Goal: Task Accomplishment & Management: Manage account settings

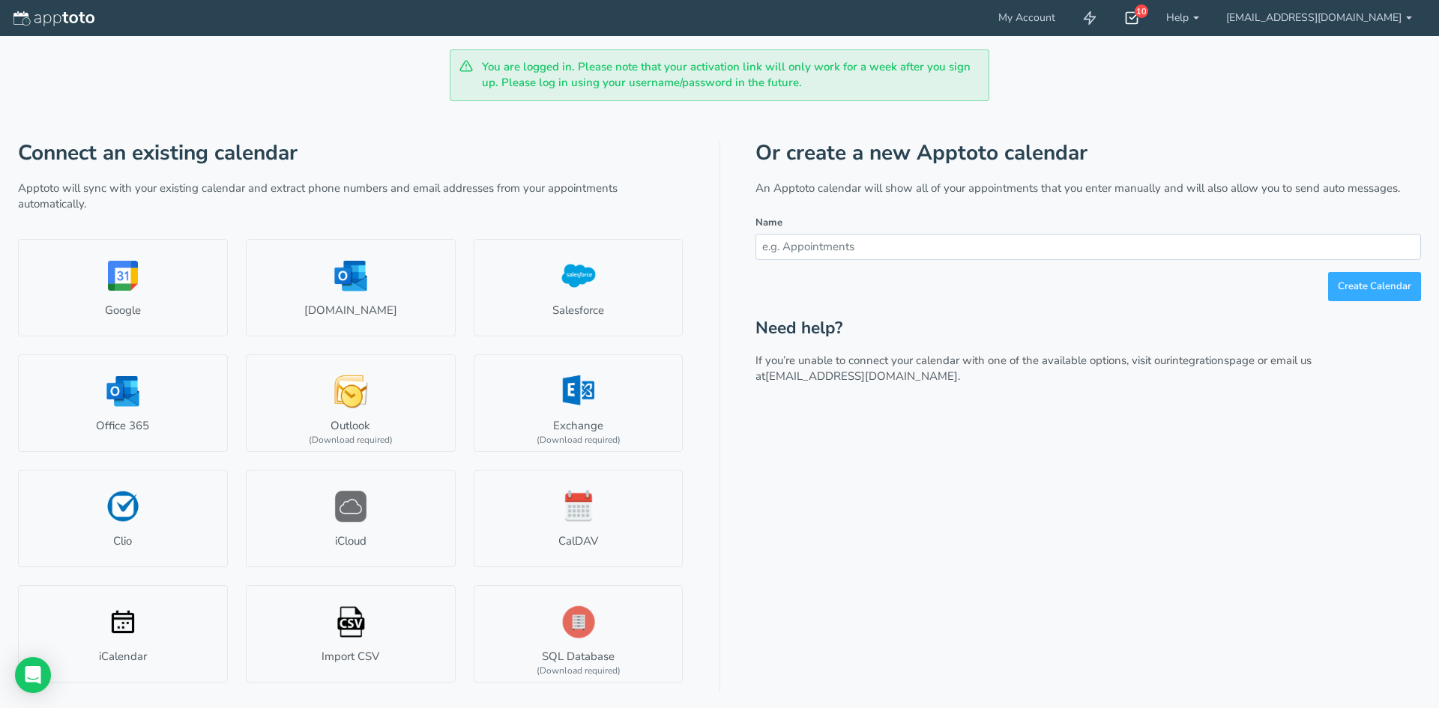
click at [1139, 17] on use at bounding box center [1133, 18] width 12 height 11
click at [738, 444] on div "Connect an existing calendar Apptoto will sync with your existing calendar and …" at bounding box center [719, 397] width 1403 height 592
click at [392, 269] on link "Outlook.com" at bounding box center [351, 287] width 210 height 97
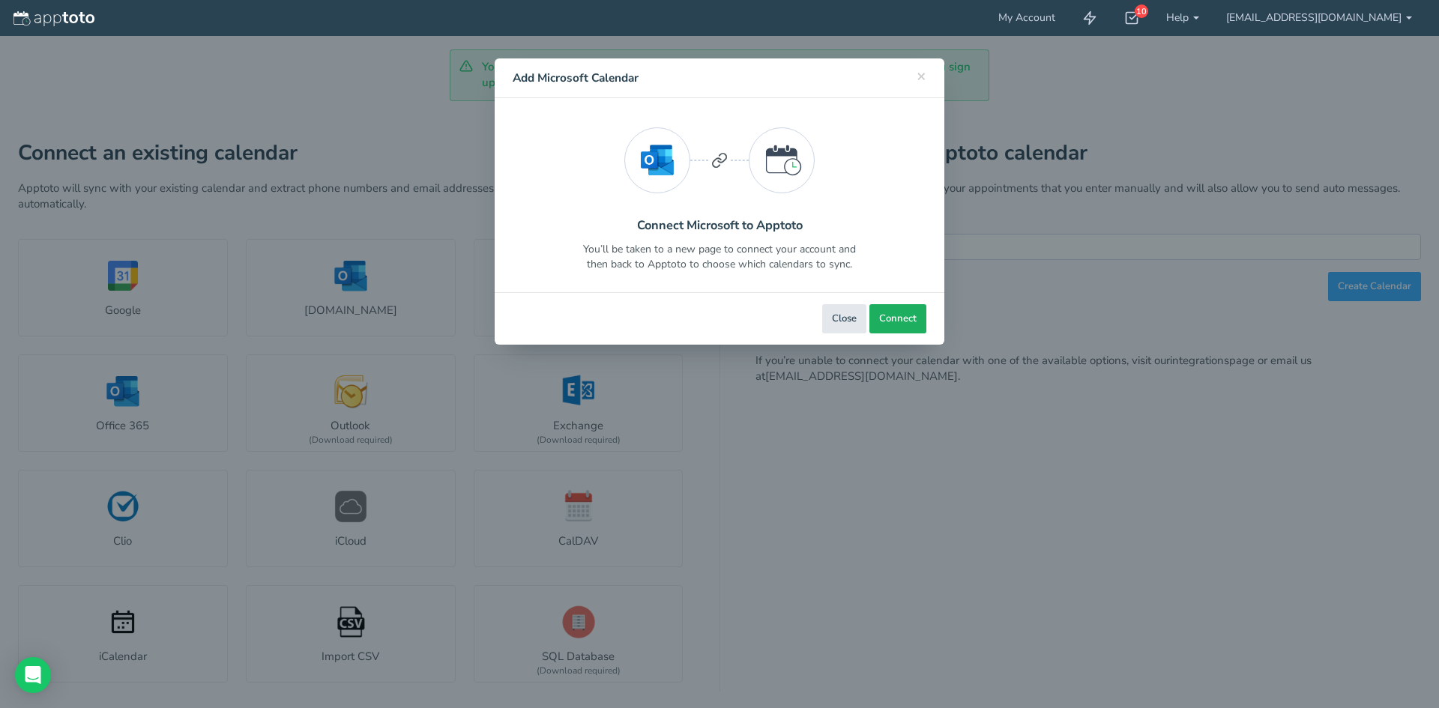
click at [878, 318] on button "Connect" at bounding box center [898, 318] width 57 height 29
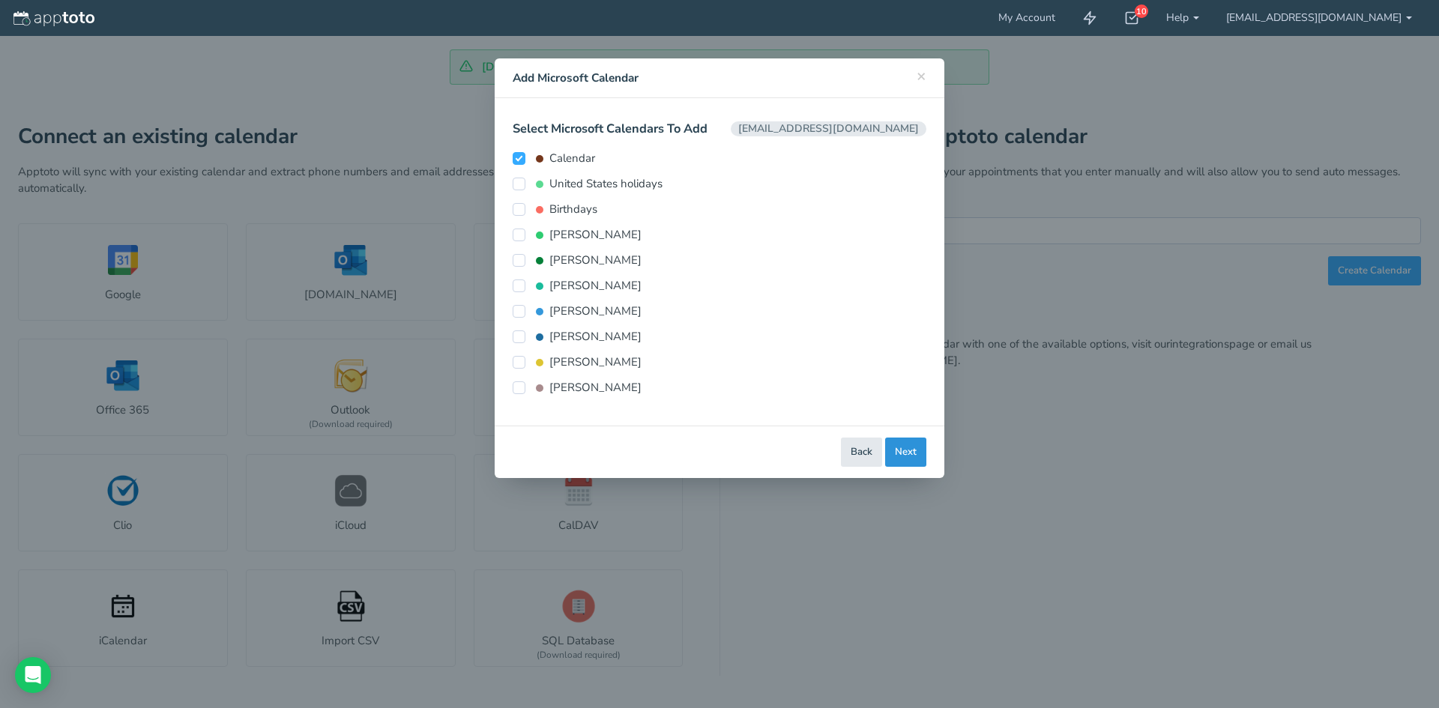
click at [894, 458] on button "Next" at bounding box center [905, 452] width 41 height 29
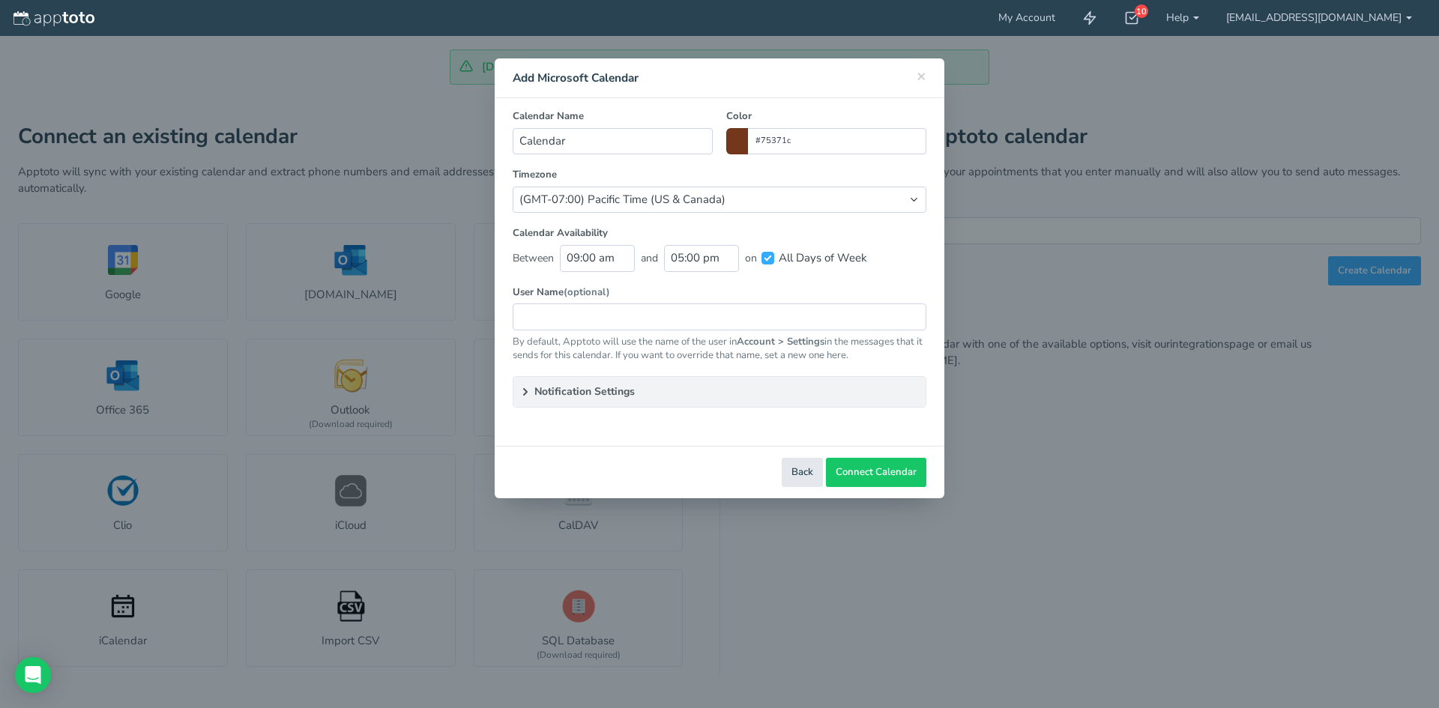
click at [733, 145] on span at bounding box center [737, 141] width 22 height 26
type input "#b74412"
drag, startPoint x: 795, startPoint y: 213, endPoint x: 798, endPoint y: 181, distance: 32.3
click at [798, 181] on colorpicker-saturation at bounding box center [767, 197] width 75 height 75
click at [888, 238] on label "Calendar Availability" at bounding box center [720, 233] width 414 height 14
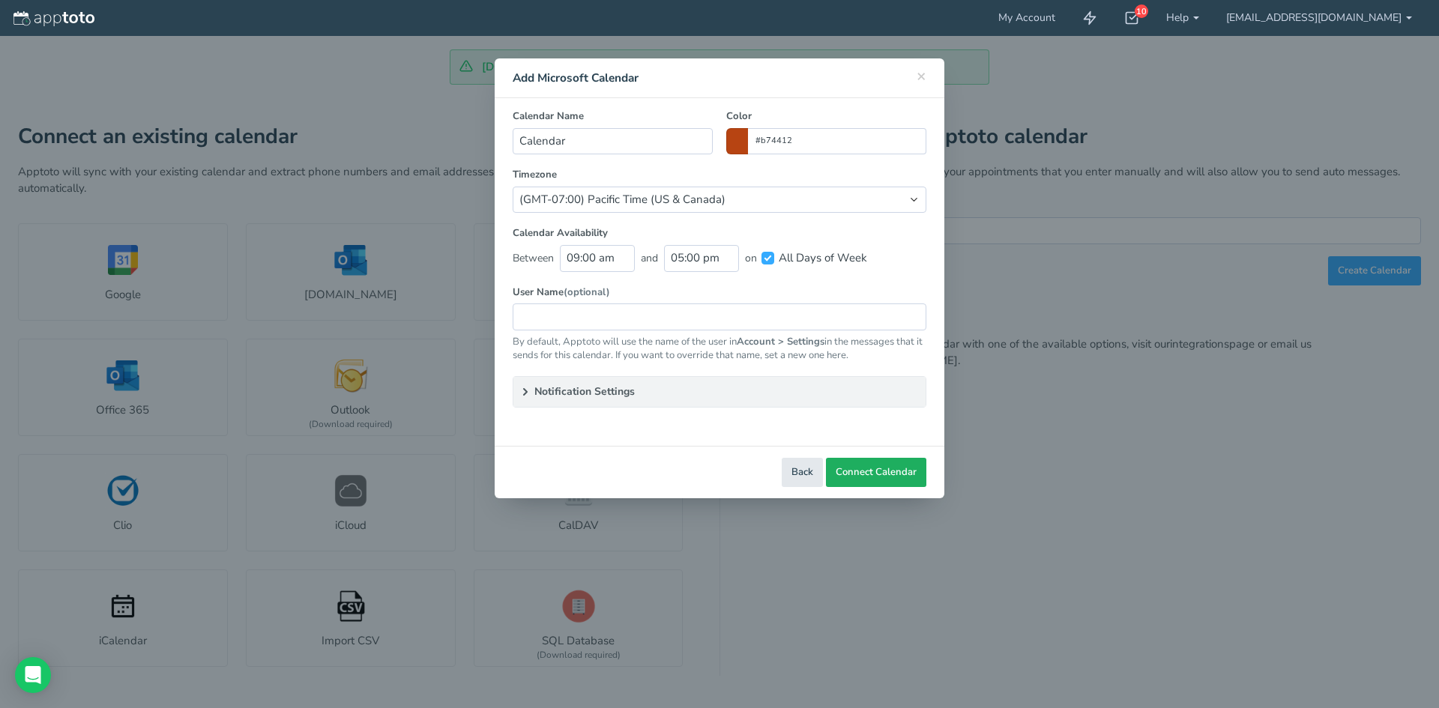
click at [888, 470] on span "Connect Calendar" at bounding box center [876, 473] width 81 height 14
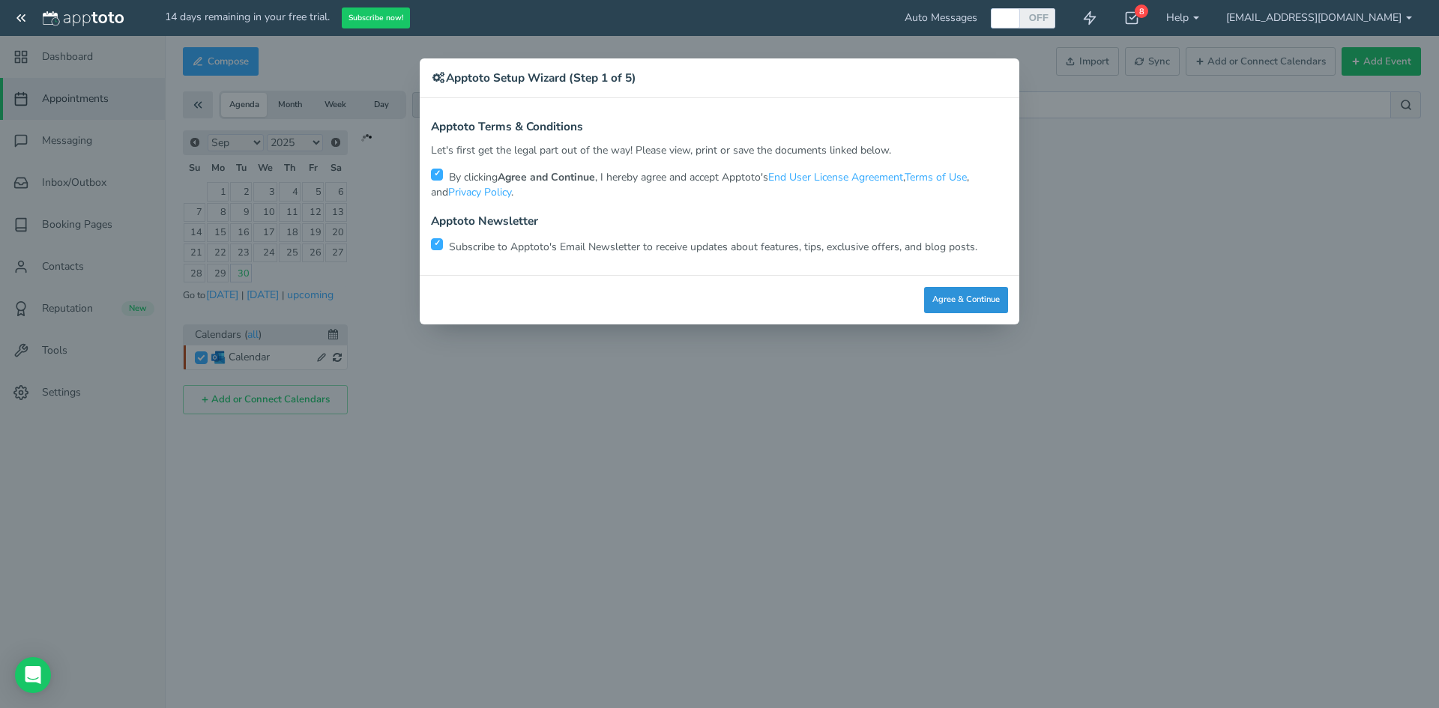
click at [947, 297] on button "Agree & Continue" at bounding box center [966, 300] width 84 height 26
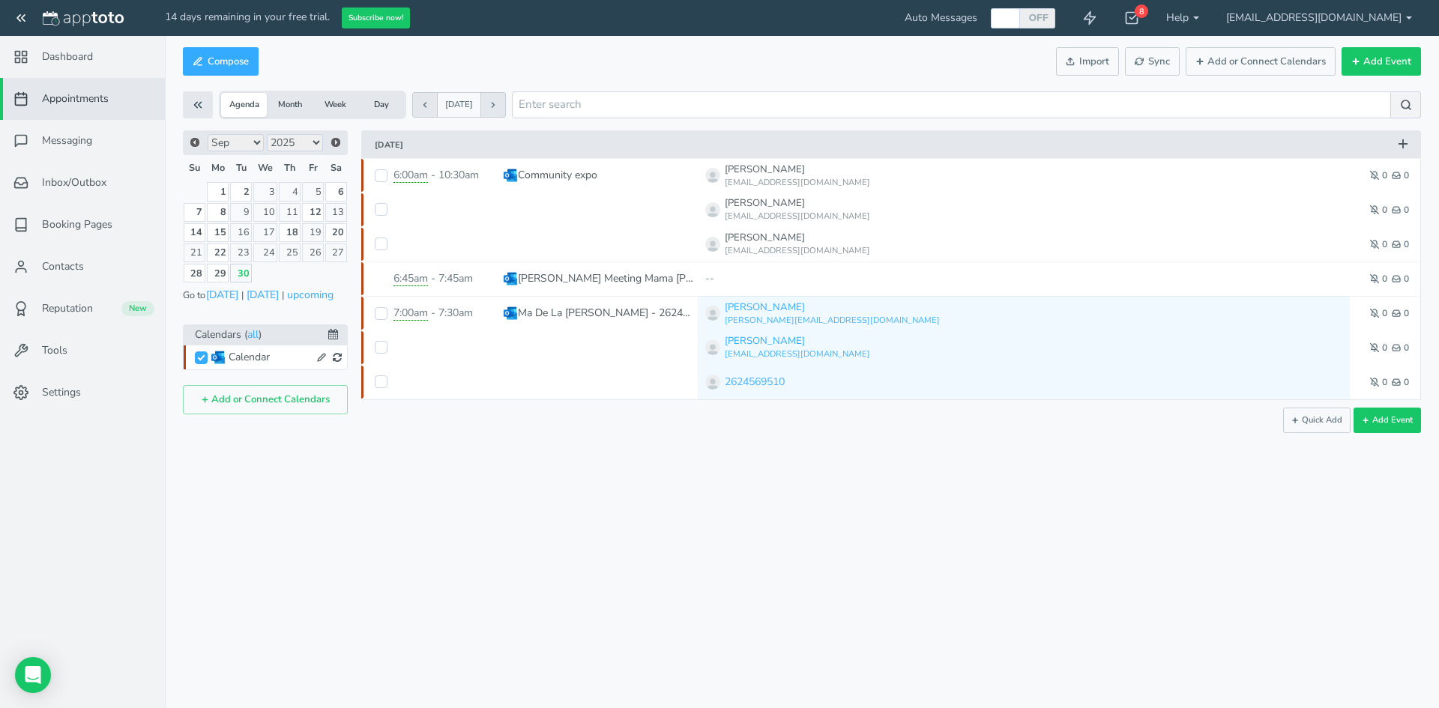
click at [256, 145] on select "Jan Feb Mar Apr May Jun [DATE] Aug Sep Oct Nov Dec" at bounding box center [236, 142] width 56 height 17
click at [297, 196] on link "2" at bounding box center [290, 191] width 22 height 19
click at [288, 190] on link "2" at bounding box center [290, 191] width 22 height 19
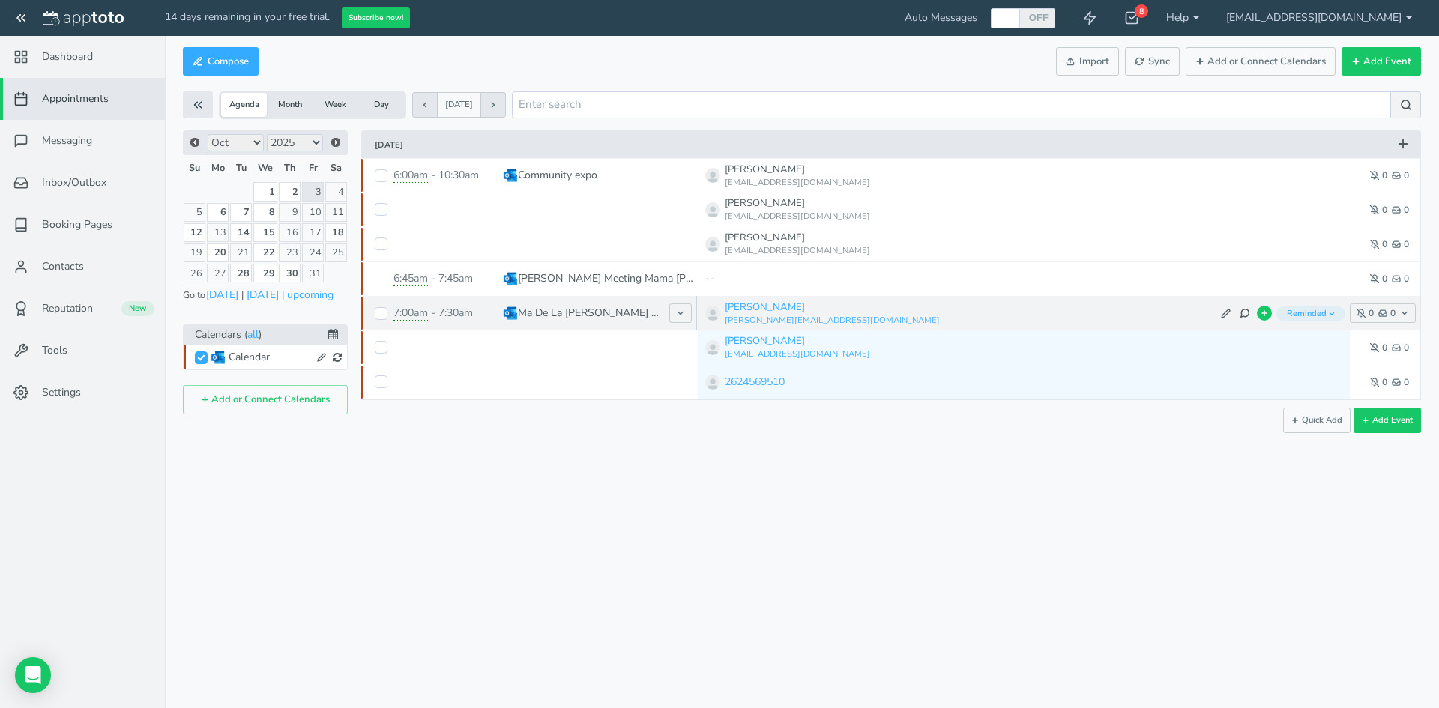
click at [569, 307] on p "Ma De La [PERSON_NAME] - 2624569510 - spanish - video" at bounding box center [590, 313] width 144 height 15
type input "[3/3 REMINDED] Ma De La [PERSON_NAME] - 2624569510 - spanish - video"
type input "[DATE]"
type input "9:00am"
type input "[DATE]"
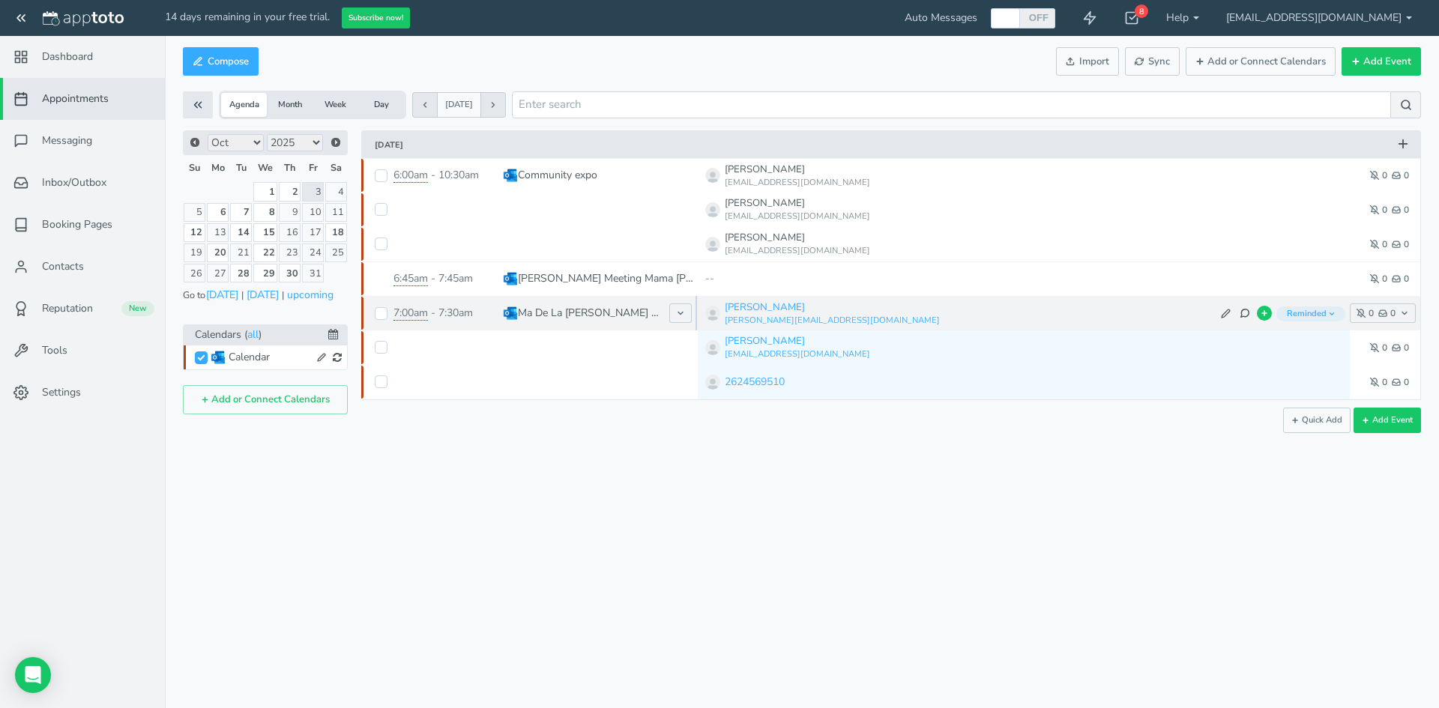
type input "9:30am"
select select "string:[GEOGRAPHIC_DATA]/[GEOGRAPHIC_DATA]"
type input "Microsoft Teams Meeting"
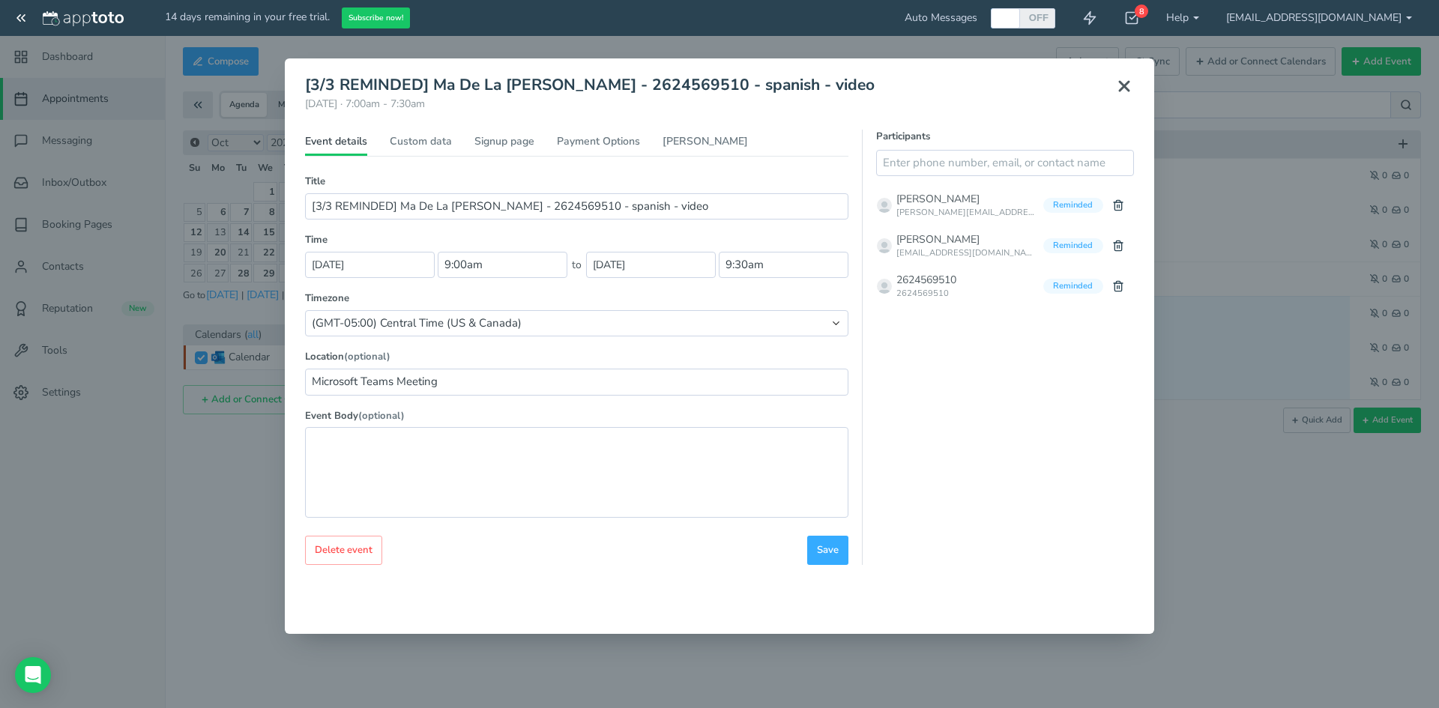
click at [1123, 91] on icon at bounding box center [1125, 86] width 18 height 18
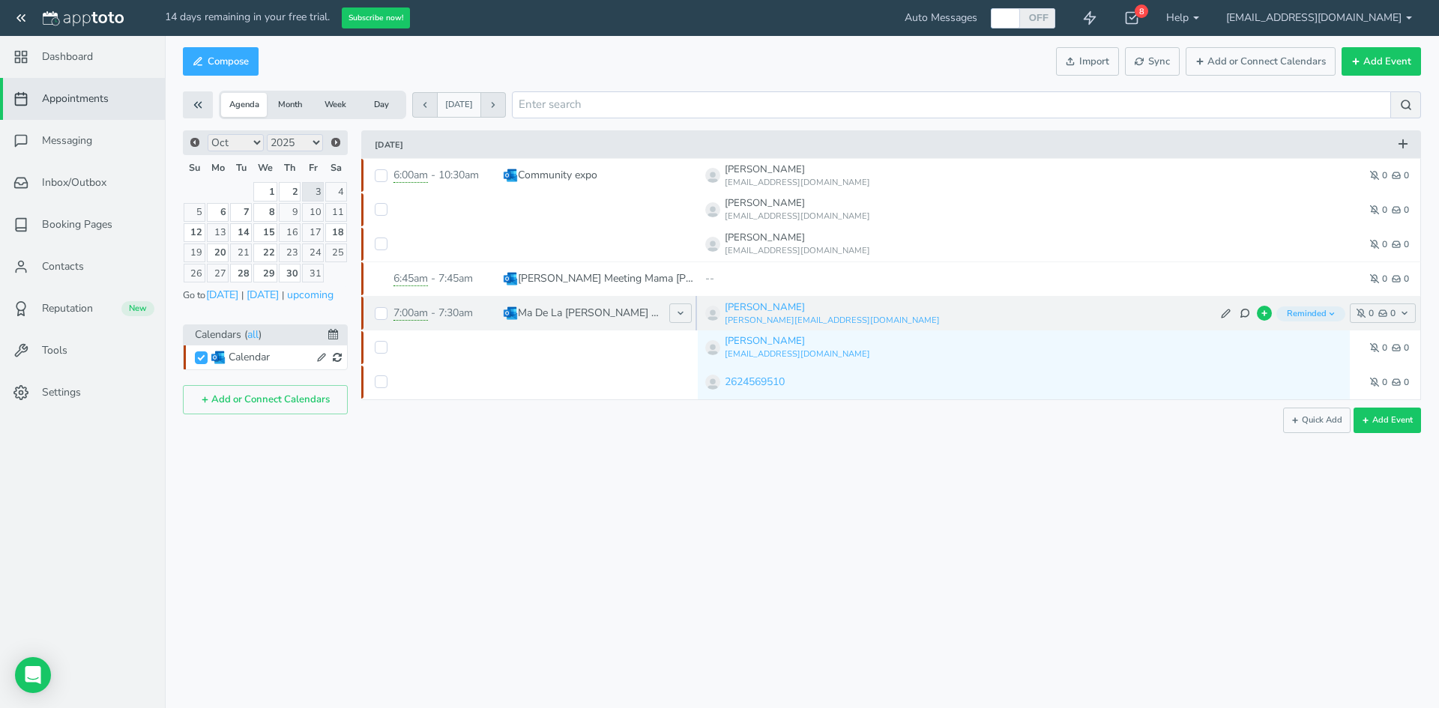
click at [571, 329] on span "Ma De La [PERSON_NAME] - 2624569510 - spanish - video" at bounding box center [600, 313] width 195 height 34
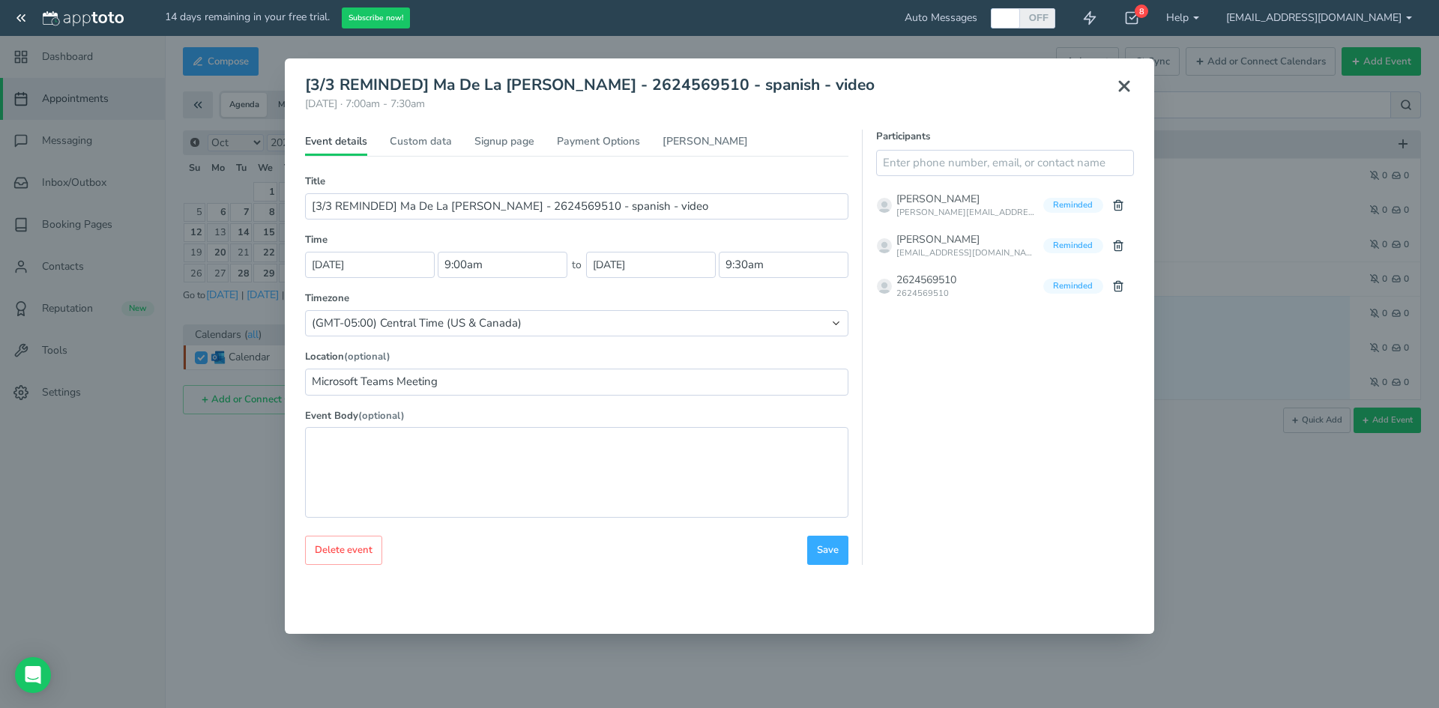
click at [1131, 82] on icon at bounding box center [1125, 86] width 18 height 18
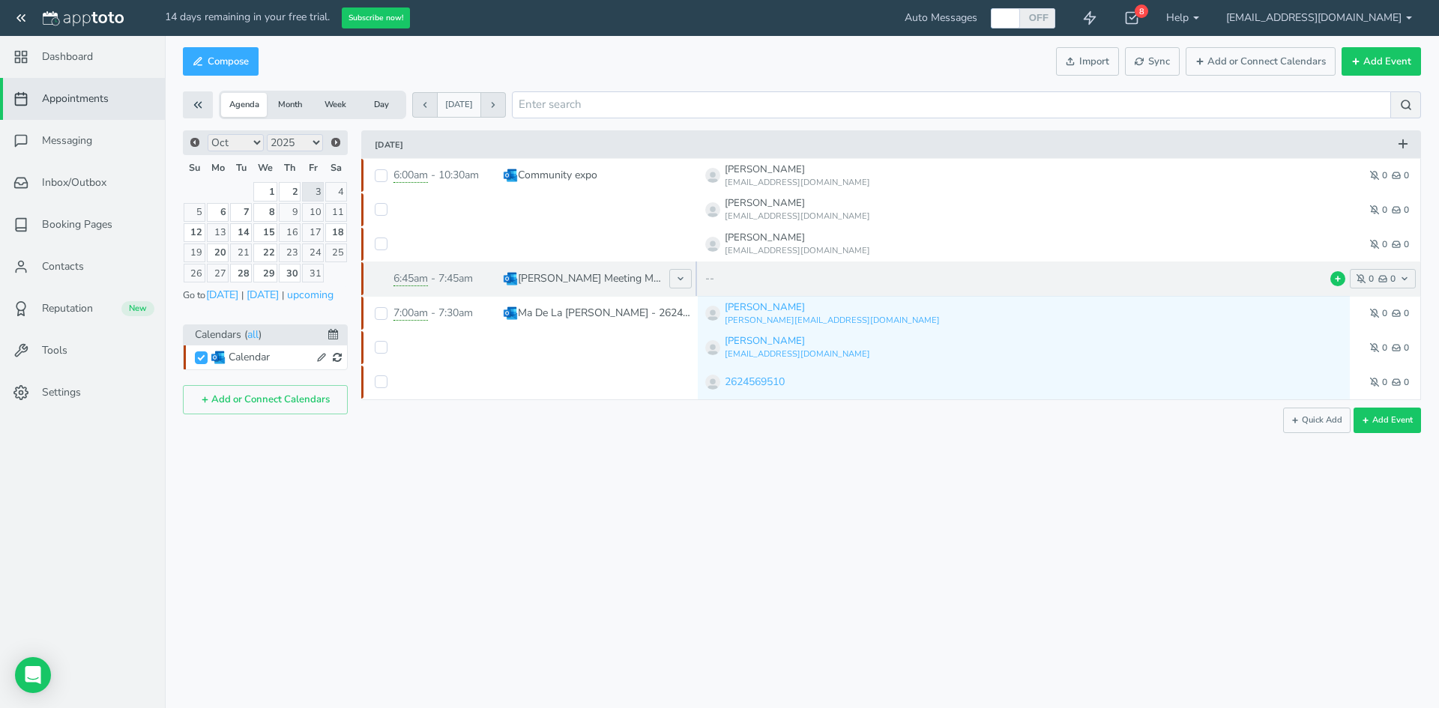
click at [472, 271] on div "6:45am - 7:45am" at bounding box center [448, 279] width 109 height 34
type input "[PERSON_NAME] Meeting Mama [PERSON_NAME]"
type input "8:45am"
type input "9:45am"
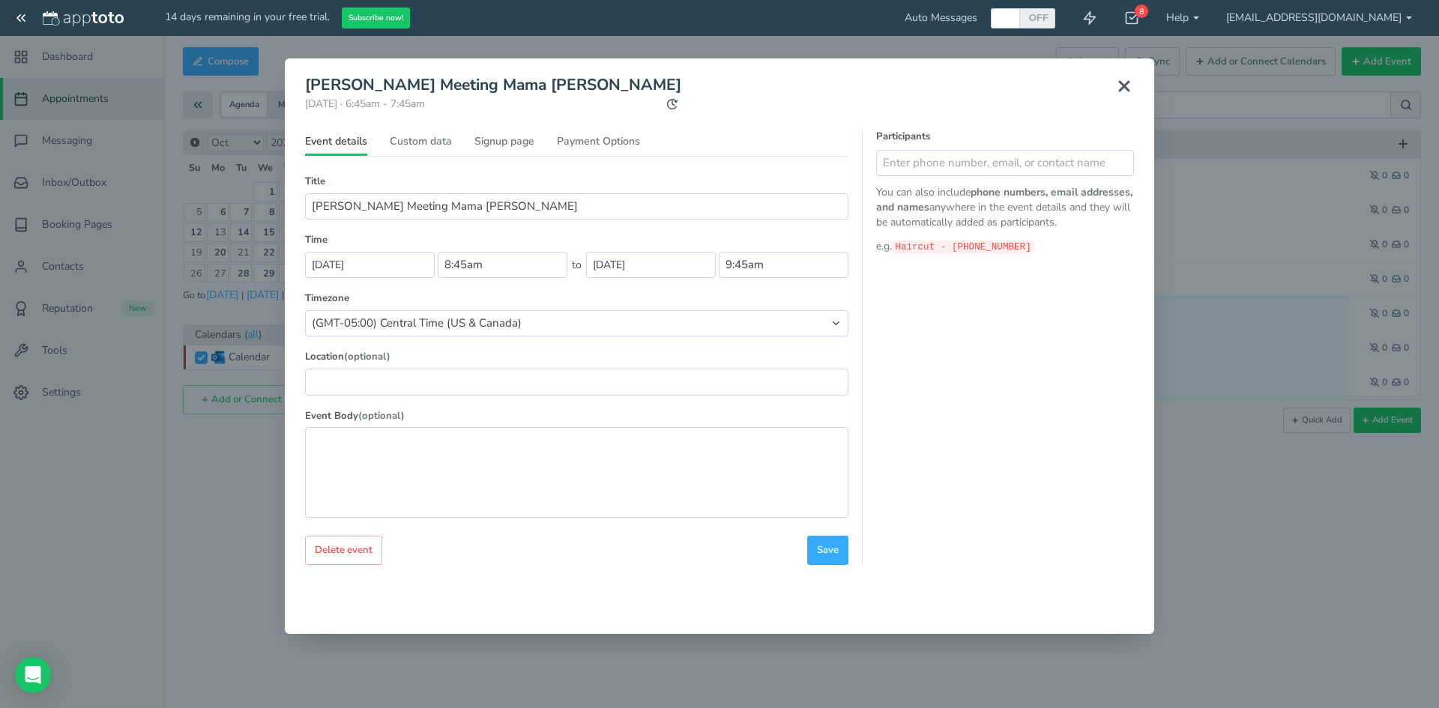
click at [1114, 80] on button at bounding box center [1124, 86] width 37 height 33
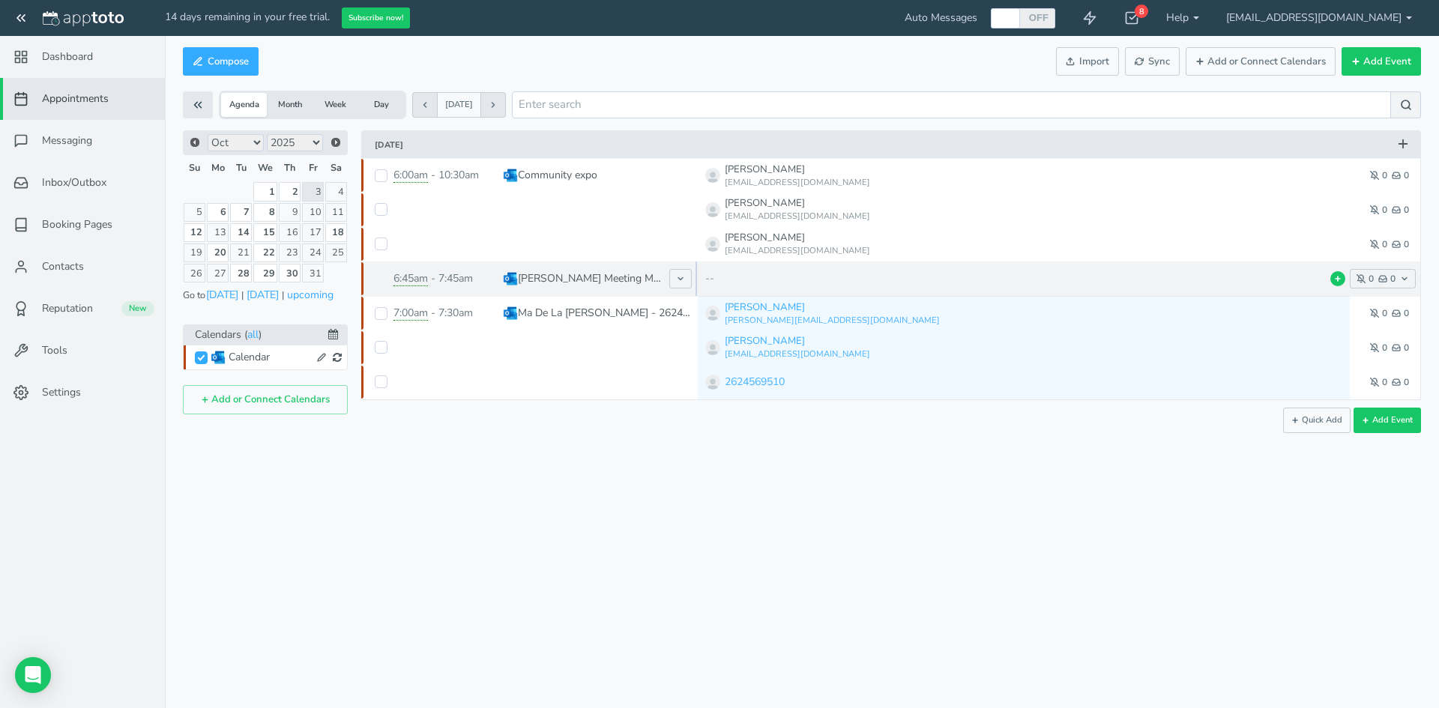
click at [638, 275] on p "[PERSON_NAME] Meeting Mama [PERSON_NAME]" at bounding box center [590, 278] width 144 height 15
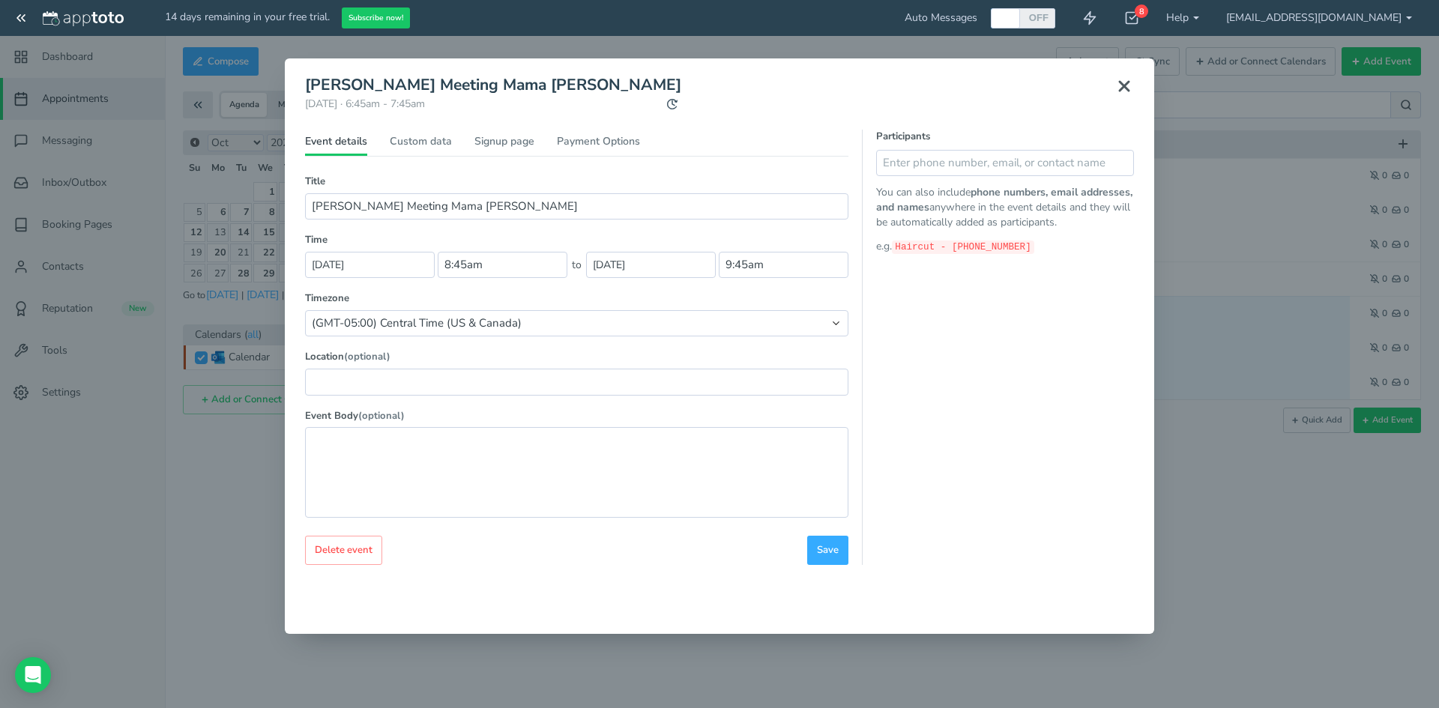
click at [1121, 80] on icon at bounding box center [1125, 86] width 18 height 18
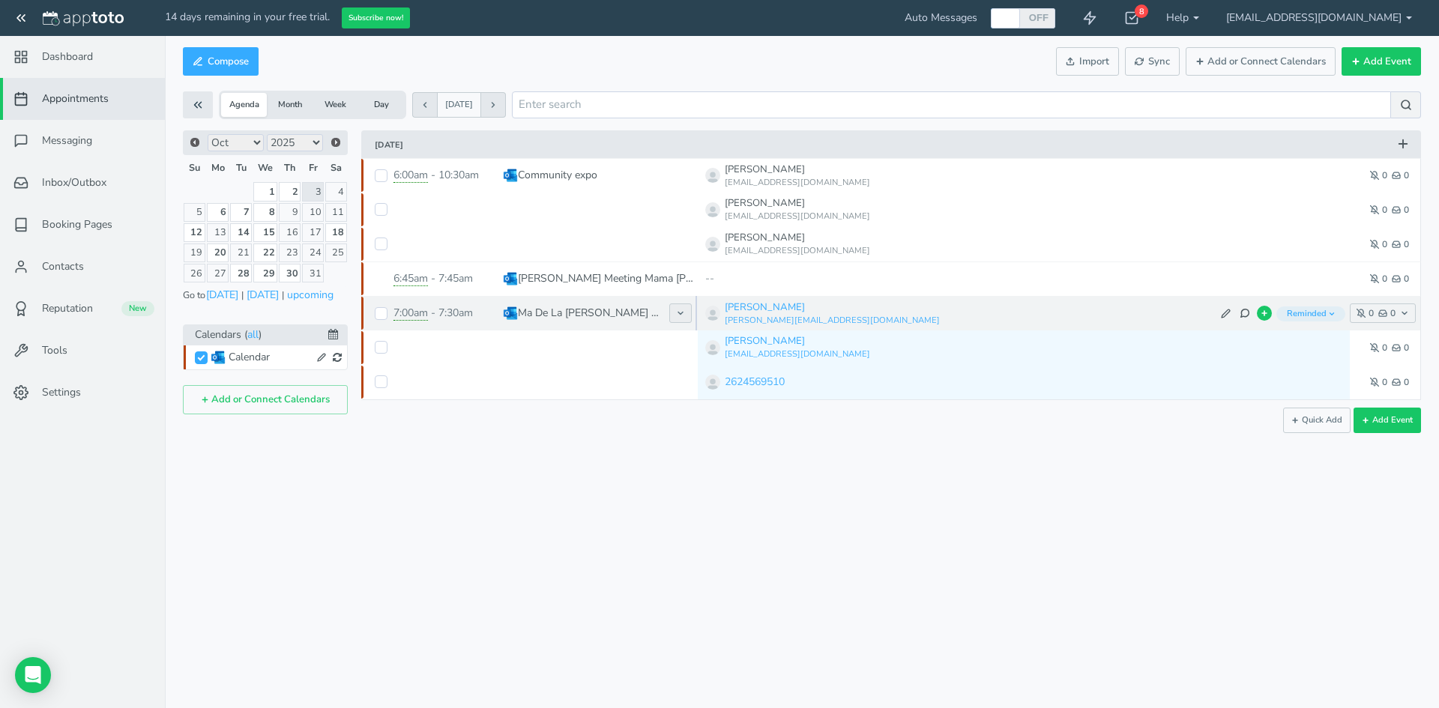
click at [683, 315] on icon at bounding box center [680, 313] width 9 height 9
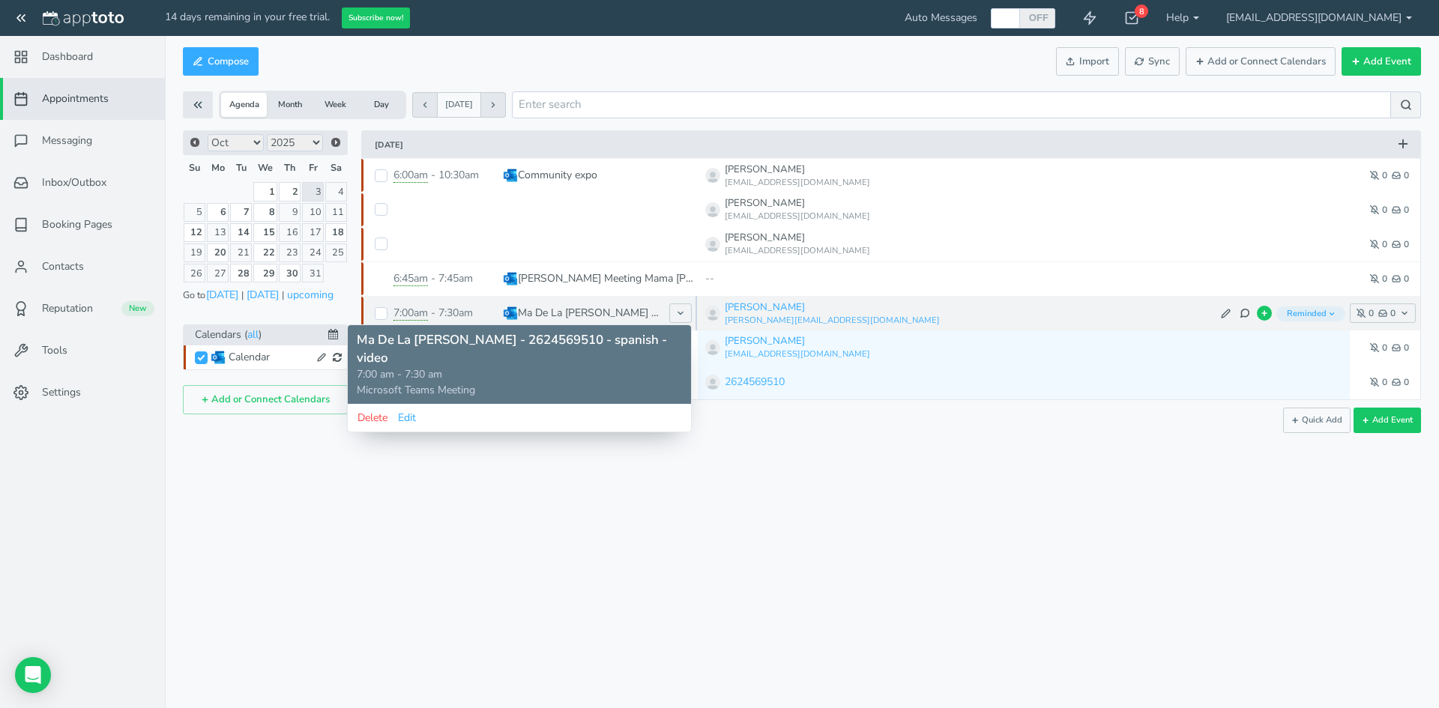
click at [436, 386] on p "Microsoft Teams Meeting" at bounding box center [519, 390] width 325 height 15
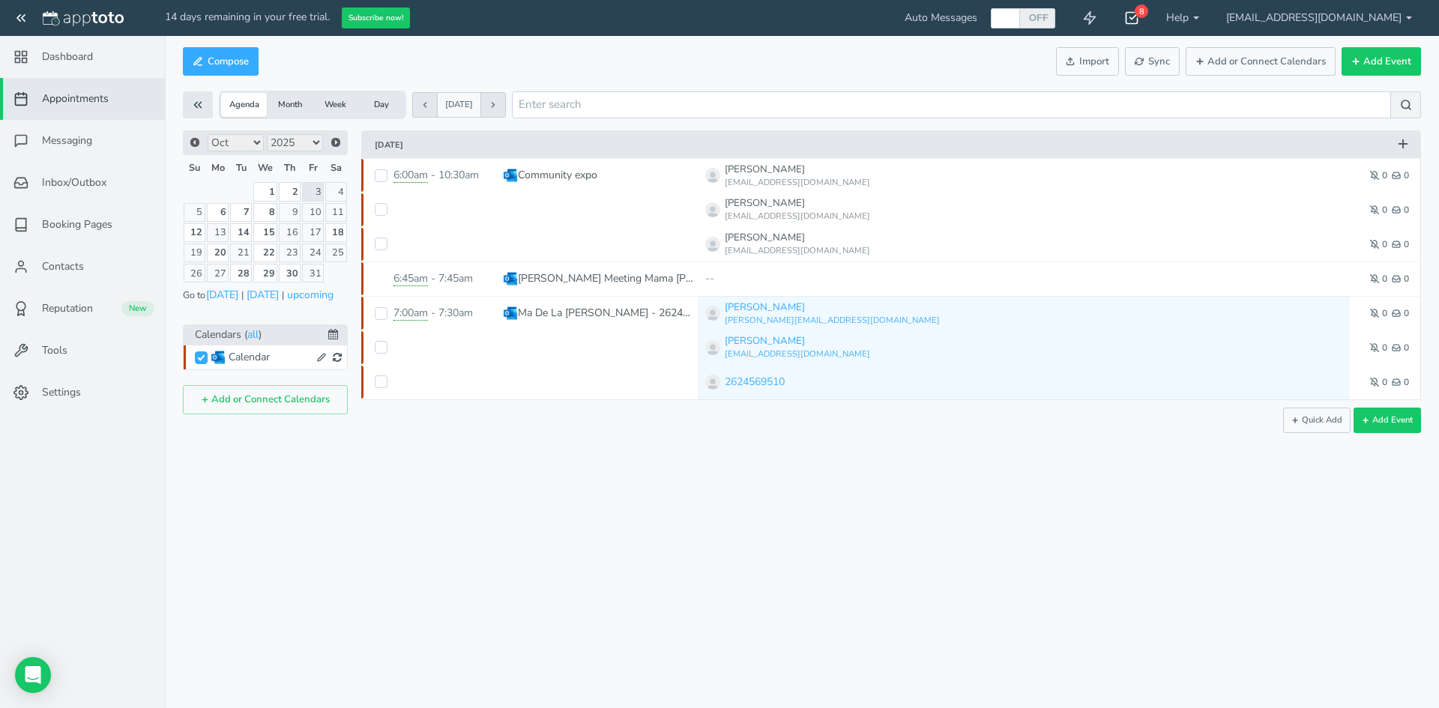
click at [1149, 13] on div "8" at bounding box center [1141, 10] width 13 height 13
click at [923, 124] on div "14 days remaining in your free trial. Subscribe now! Auto Messages OFF ON 8 Get…" at bounding box center [719, 354] width 1439 height 708
click at [1153, 10] on div "8" at bounding box center [1132, 18] width 42 height 36
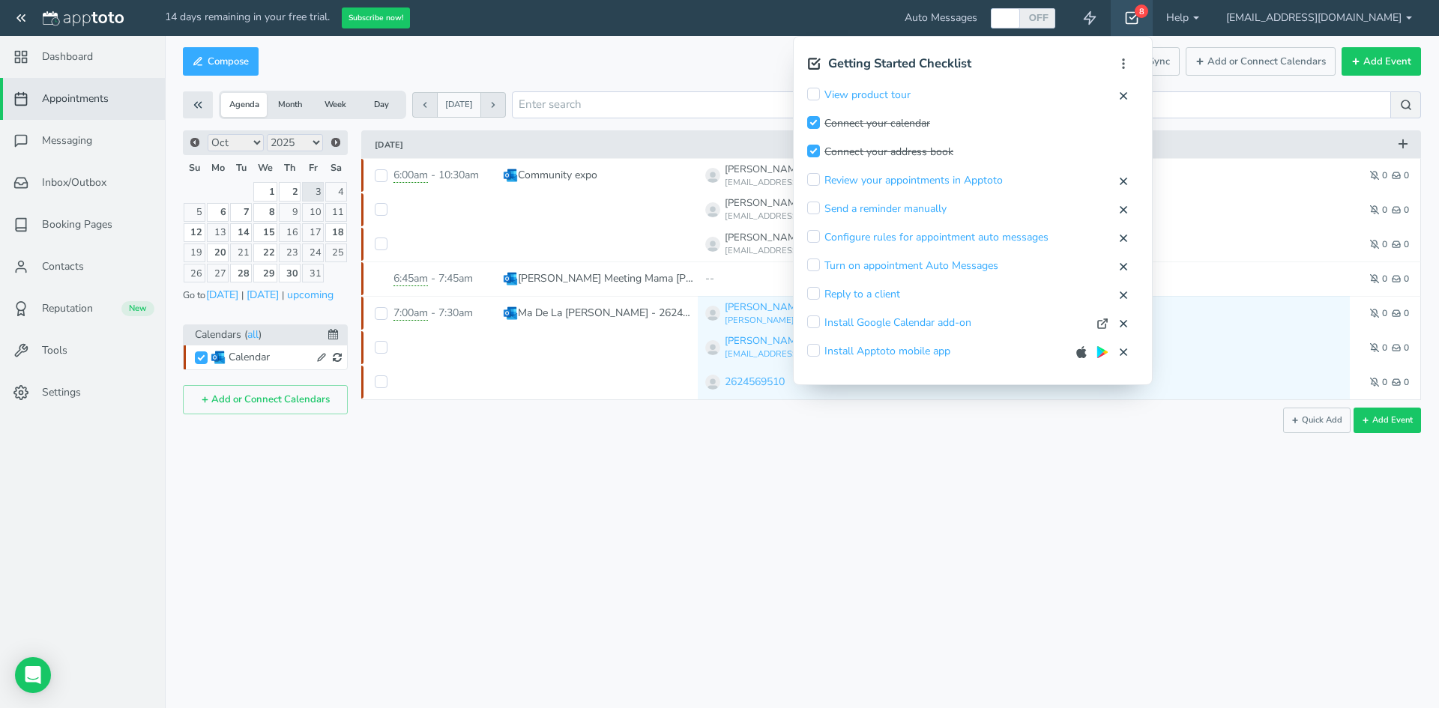
click at [550, 67] on div "Compose Actions Enable Auto Messages Disable Auto Messages [PERSON_NAME] as Pai…" at bounding box center [802, 61] width 1239 height 36
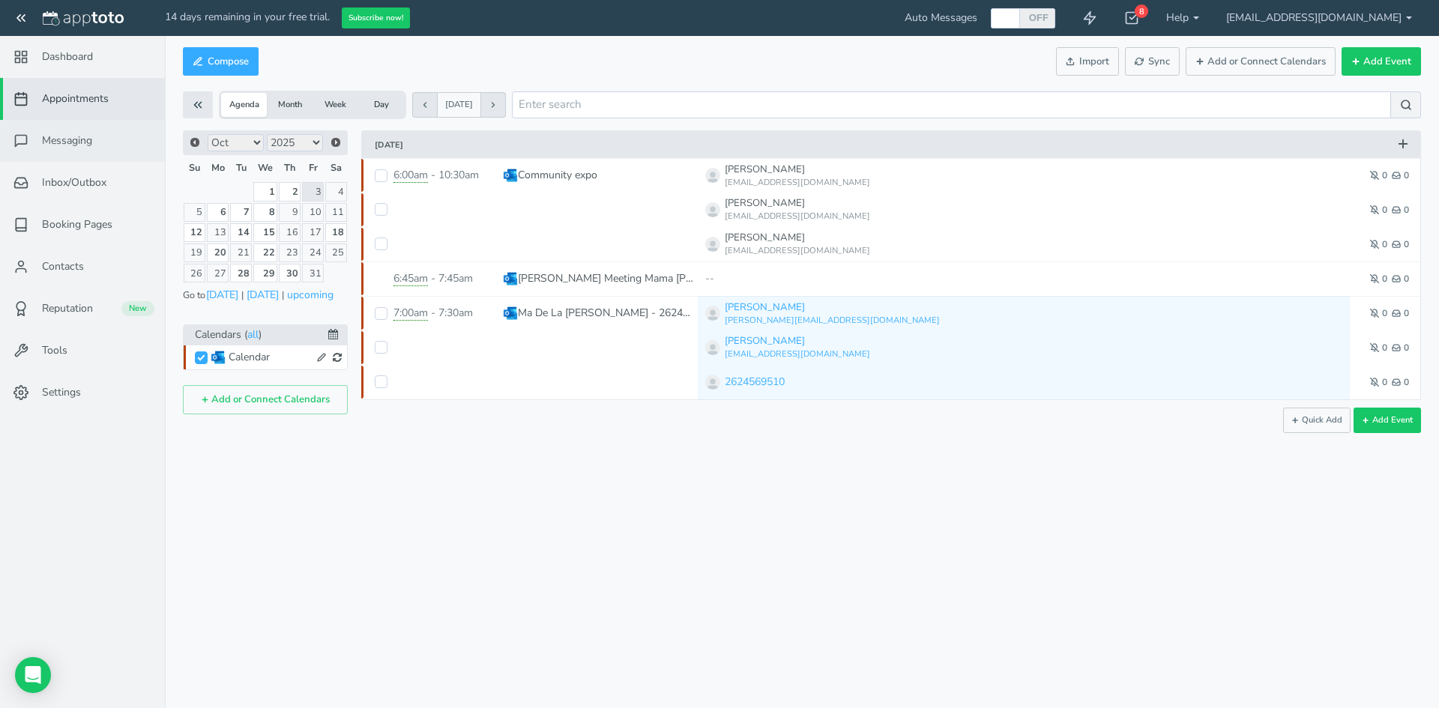
click at [82, 140] on span "Messaging" at bounding box center [67, 140] width 50 height 15
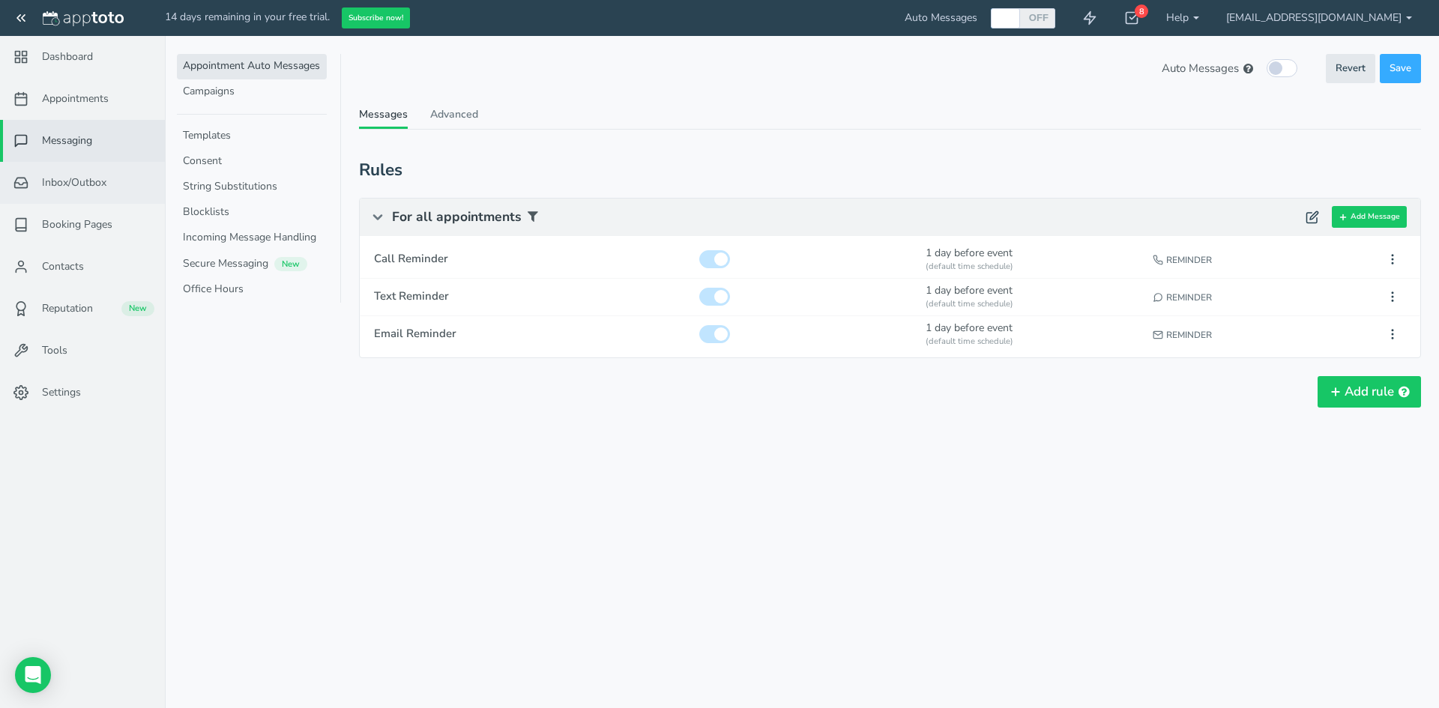
click at [70, 187] on span "Inbox/Outbox" at bounding box center [74, 182] width 64 height 15
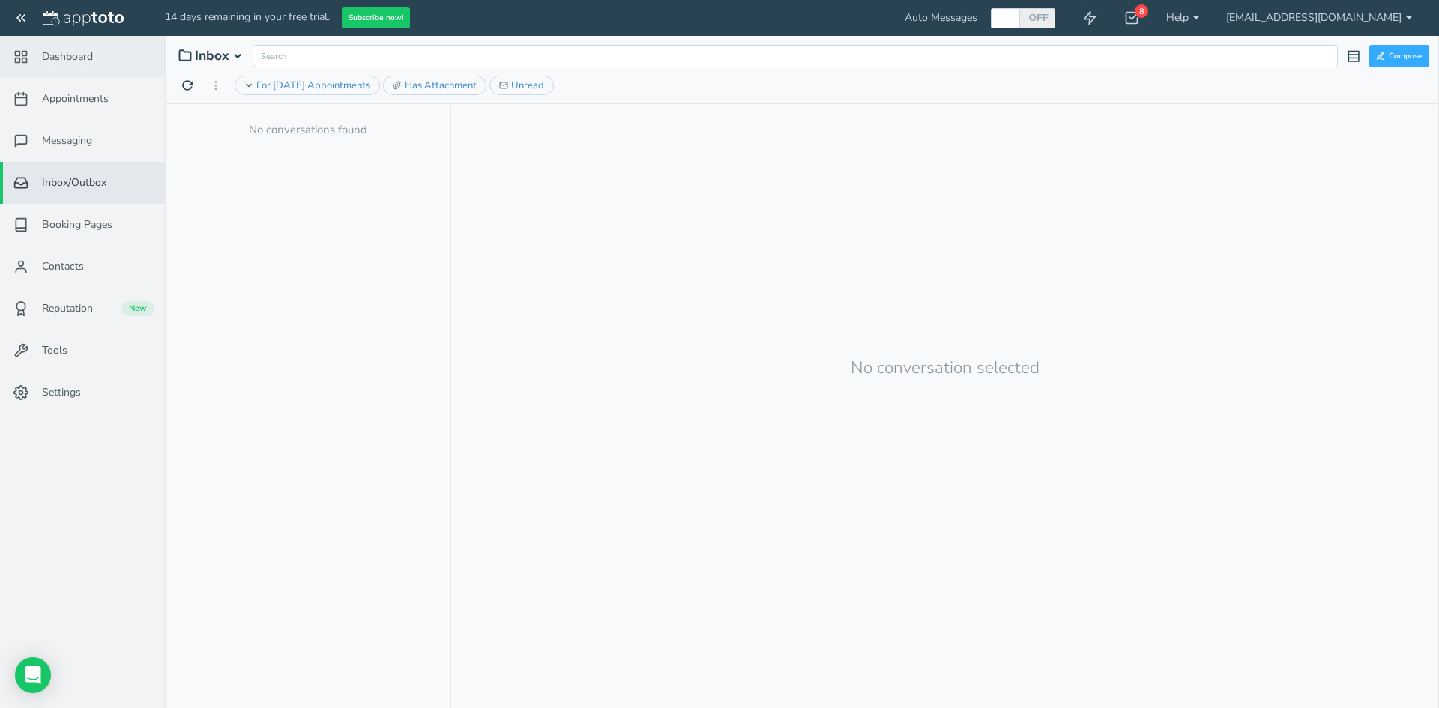
click at [28, 52] on feather-icon at bounding box center [22, 56] width 39 height 15
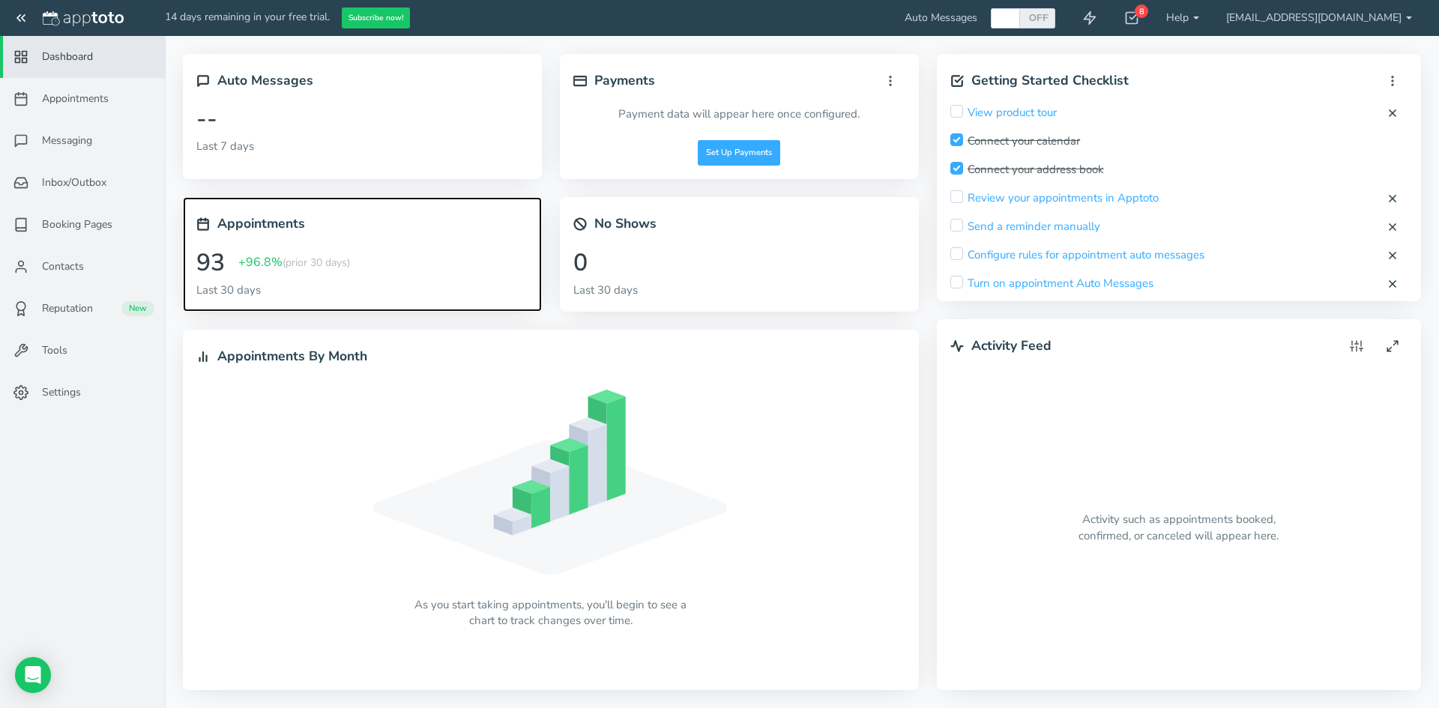
click at [215, 250] on div "93" at bounding box center [210, 263] width 28 height 39
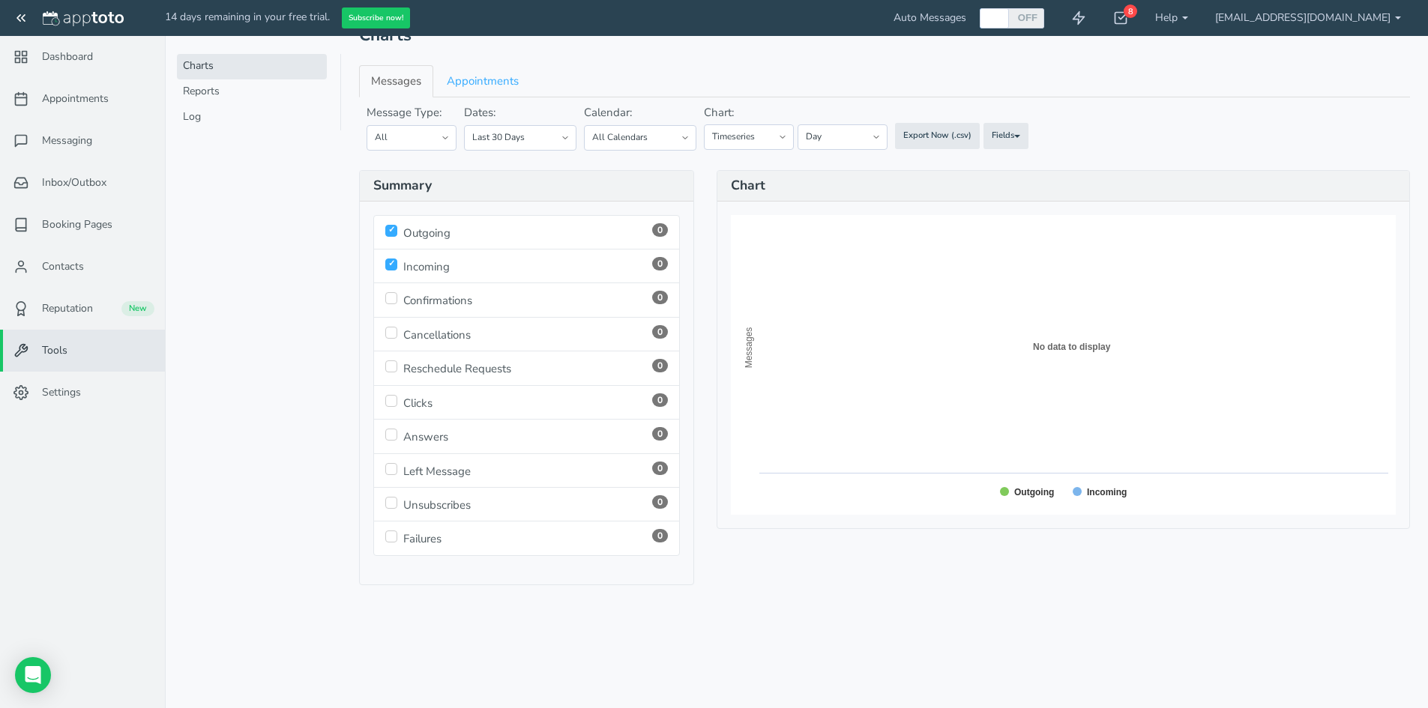
scroll to position [40, 0]
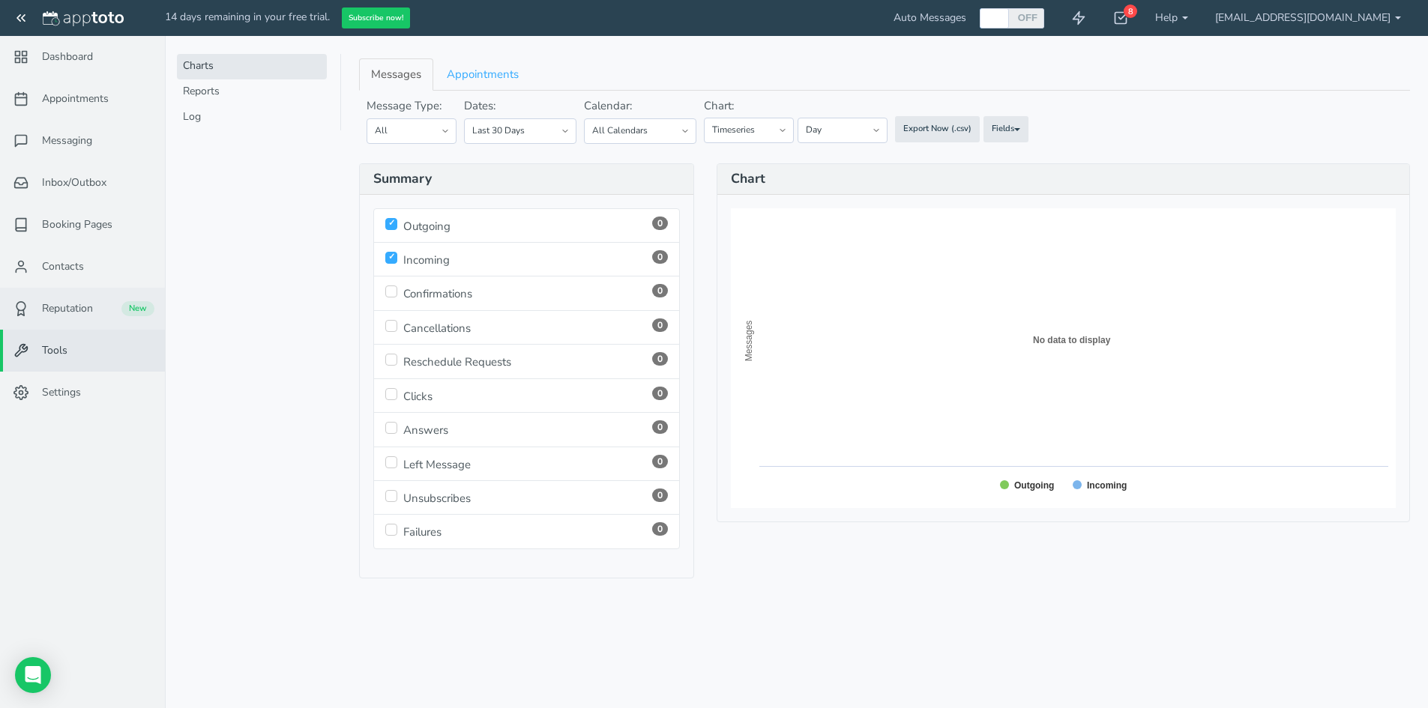
click at [79, 323] on link "Reputation New" at bounding box center [82, 309] width 165 height 42
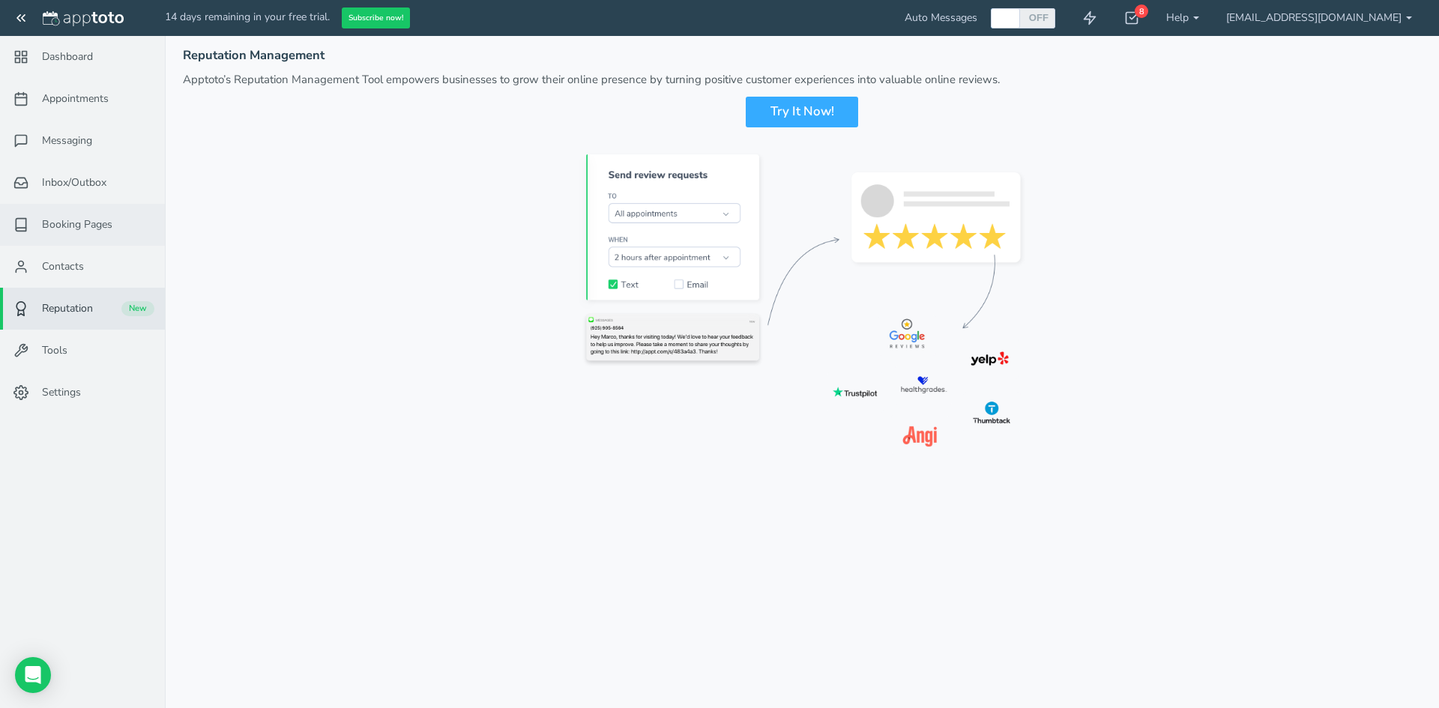
click at [64, 226] on span "Booking Pages" at bounding box center [77, 224] width 70 height 15
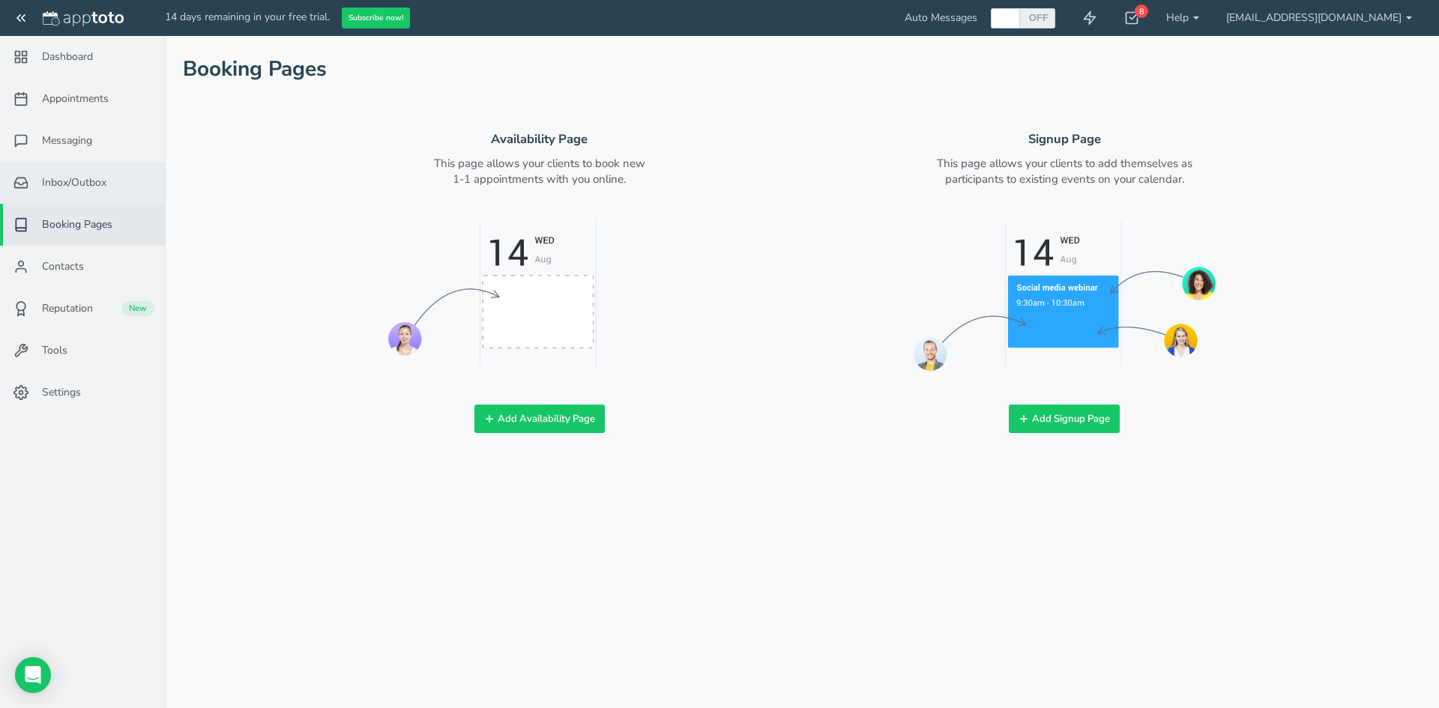
click at [67, 179] on span "Inbox/Outbox" at bounding box center [74, 182] width 64 height 15
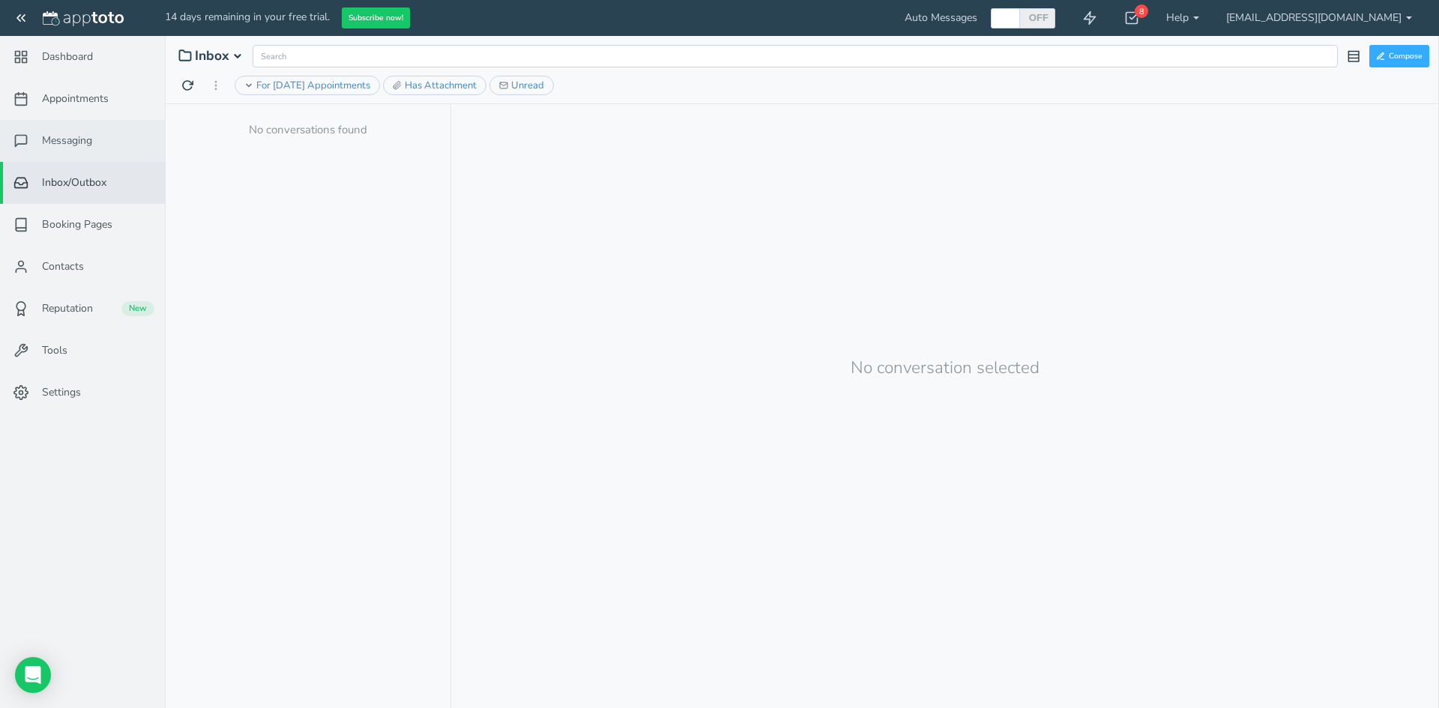
click at [69, 127] on link "Messaging" at bounding box center [82, 141] width 165 height 42
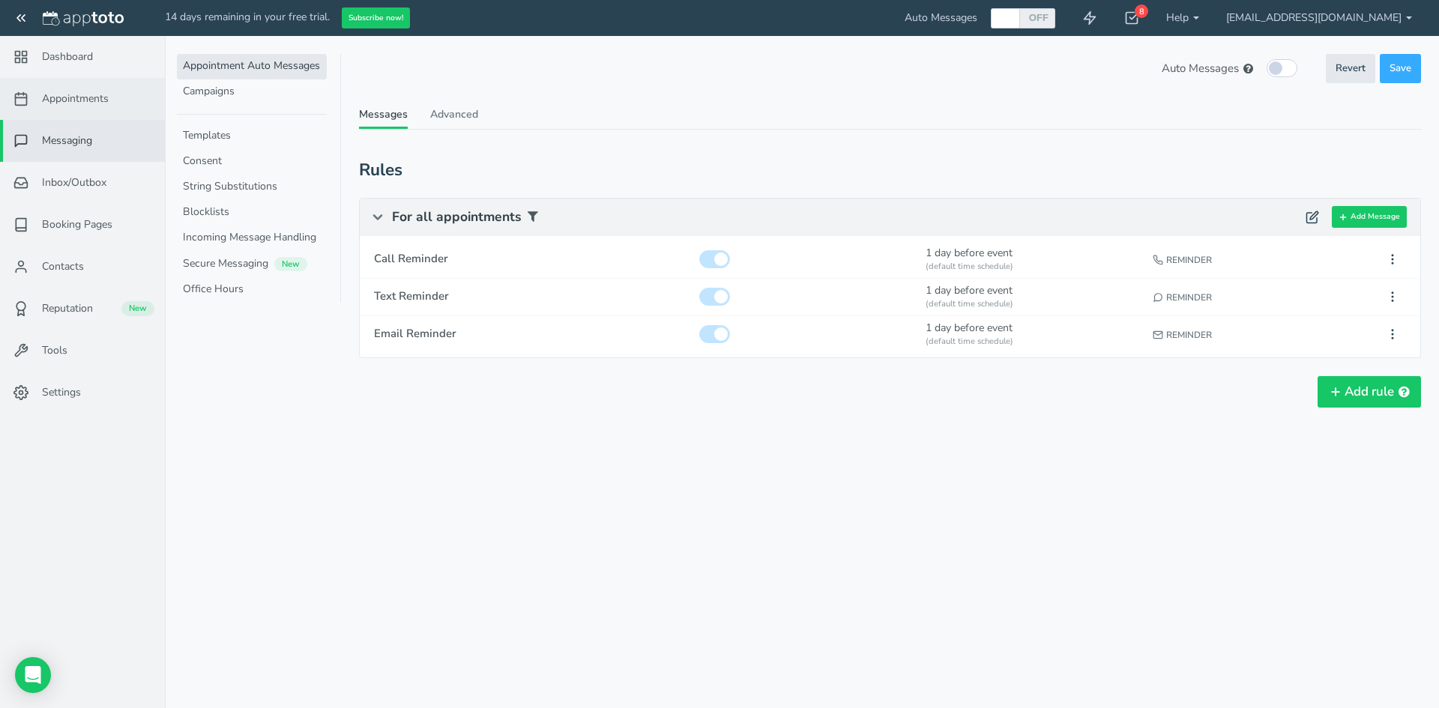
click at [61, 85] on link "Appointments" at bounding box center [82, 99] width 165 height 42
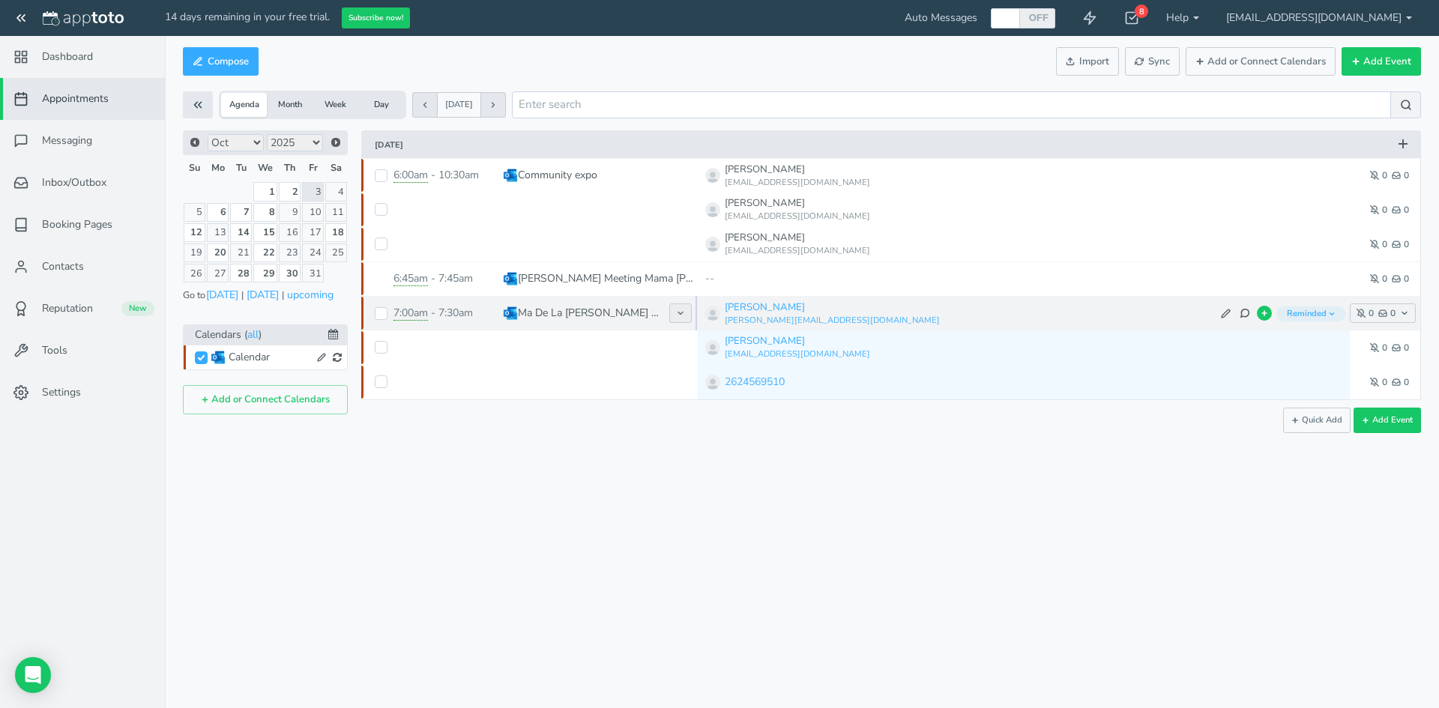
click at [684, 310] on icon at bounding box center [680, 313] width 9 height 9
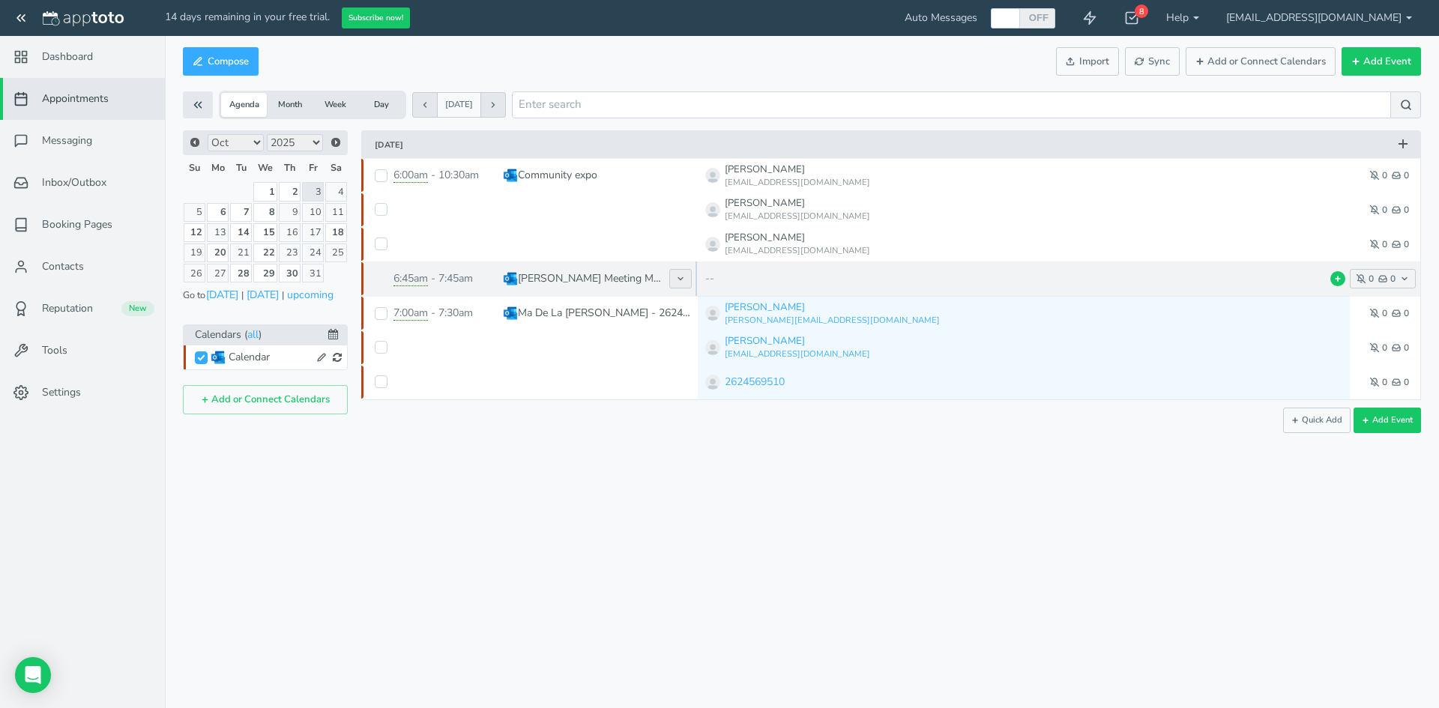
click at [685, 274] on button at bounding box center [681, 278] width 22 height 19
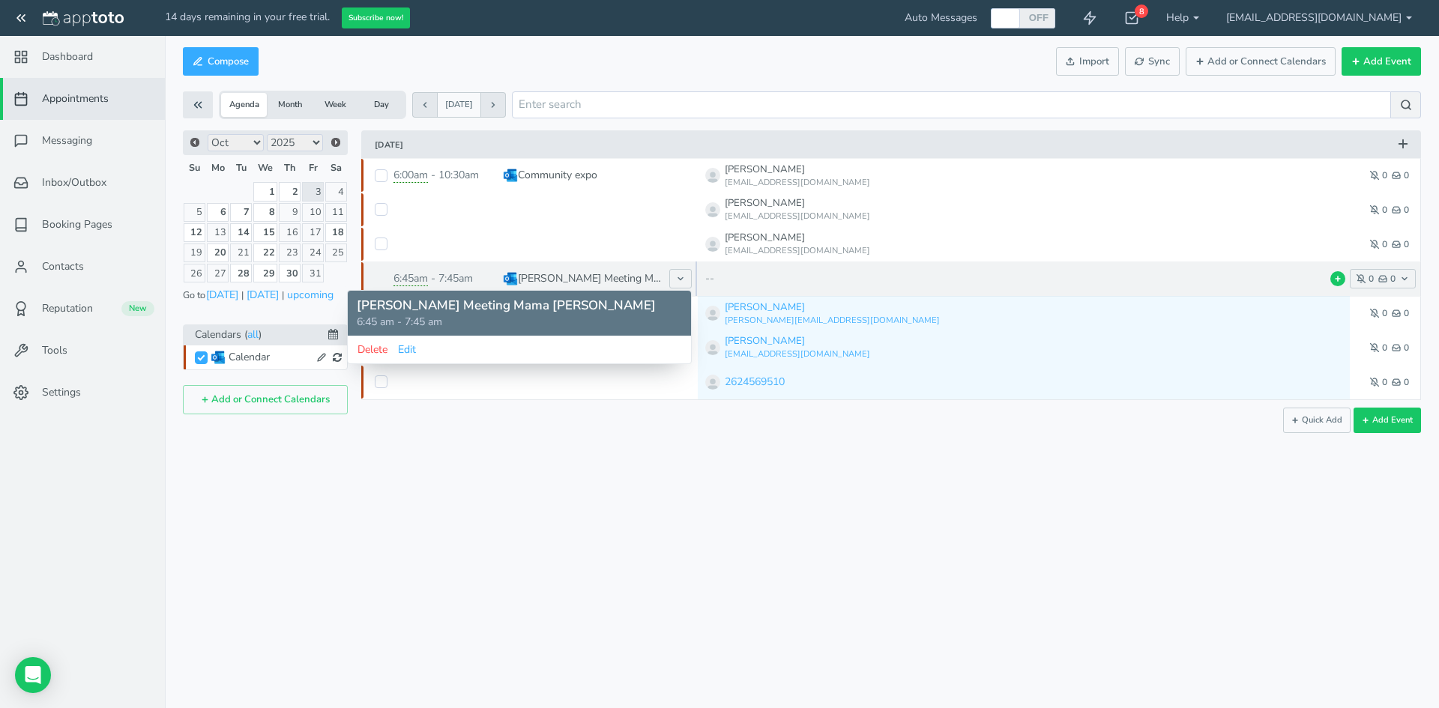
click at [646, 299] on p "[PERSON_NAME] Meeting Mama [PERSON_NAME]" at bounding box center [519, 306] width 325 height 18
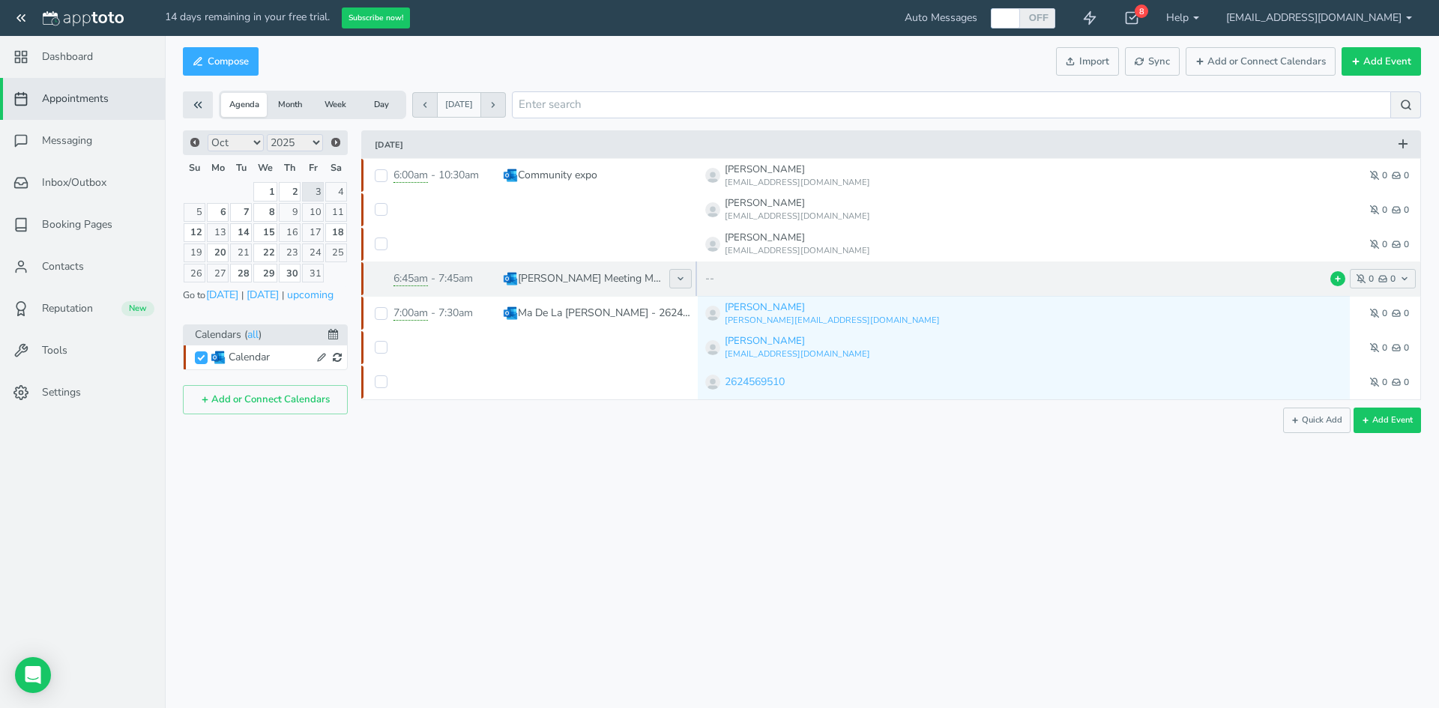
click at [677, 273] on button at bounding box center [681, 278] width 22 height 19
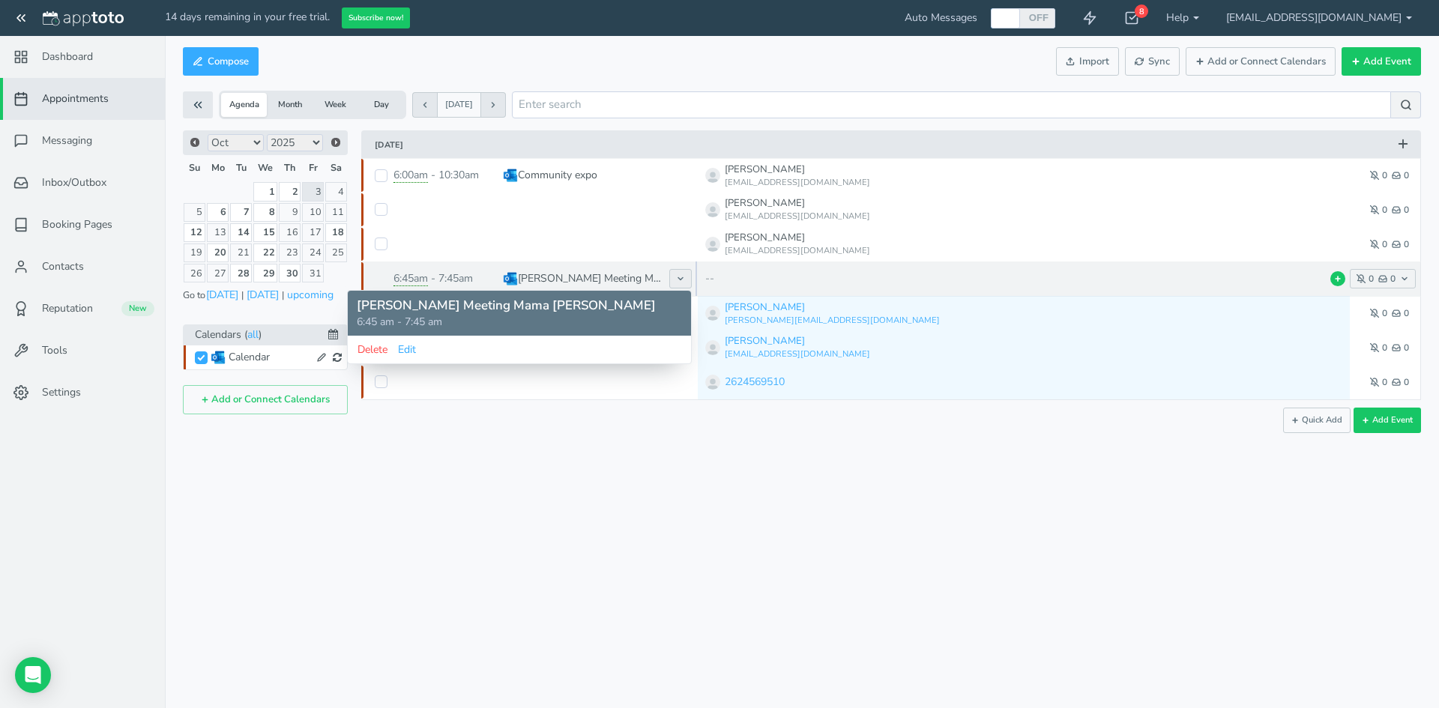
click at [677, 273] on button at bounding box center [681, 278] width 22 height 19
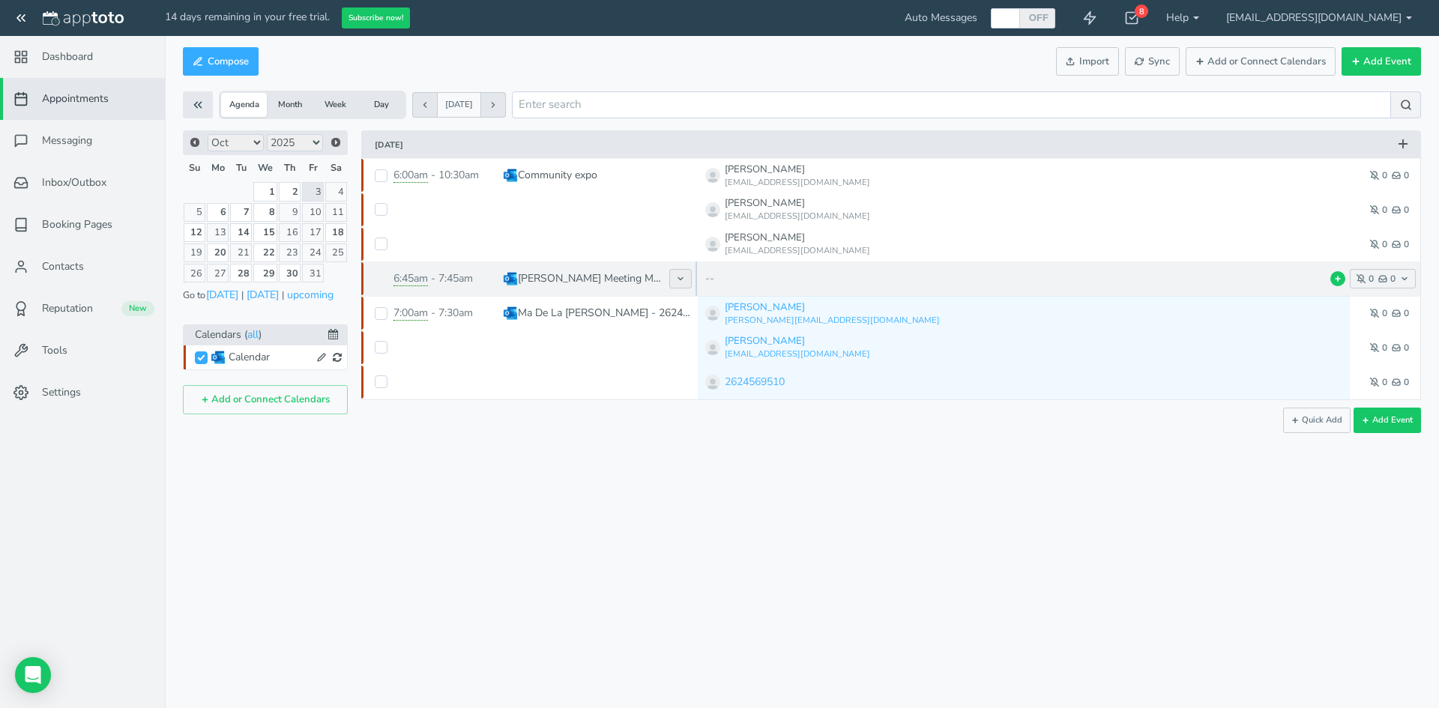
click at [675, 273] on button at bounding box center [681, 278] width 22 height 19
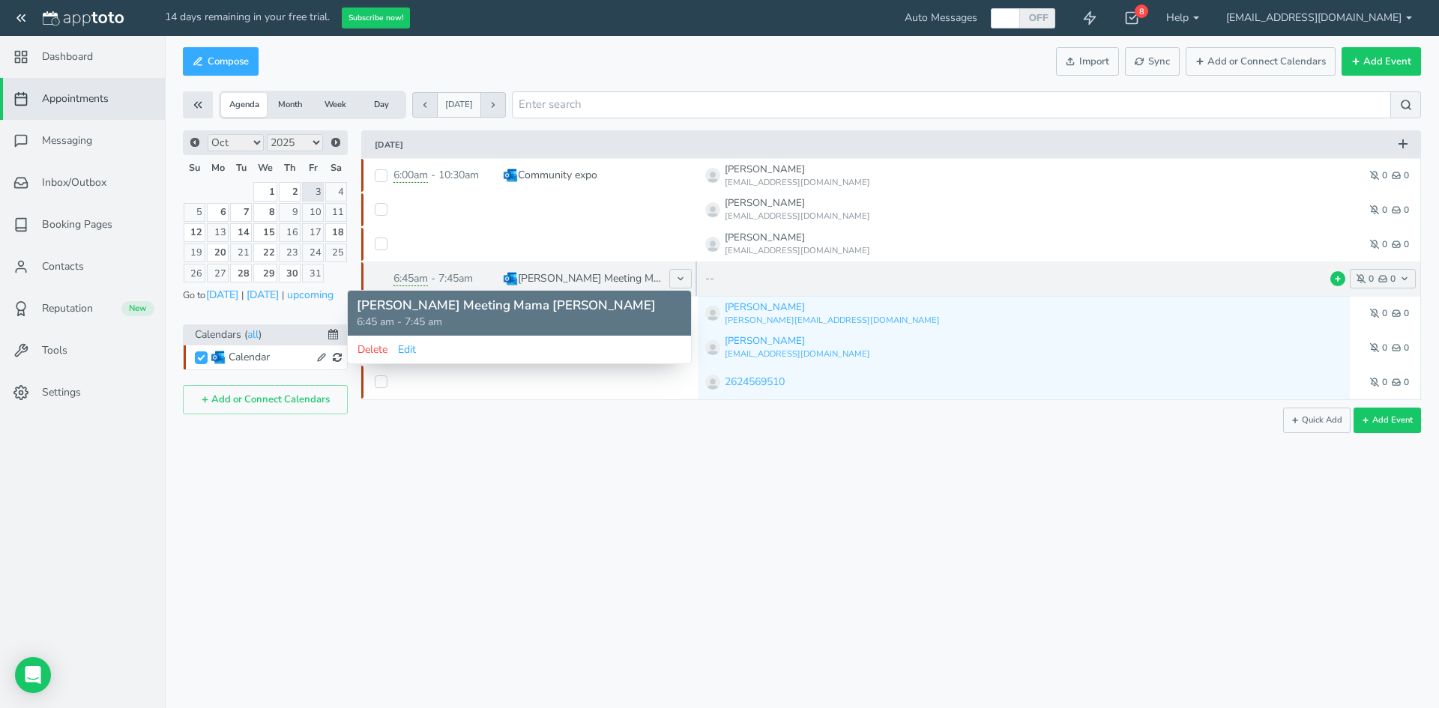
click at [481, 301] on p "[PERSON_NAME] Meeting Mama [PERSON_NAME]" at bounding box center [519, 306] width 325 height 18
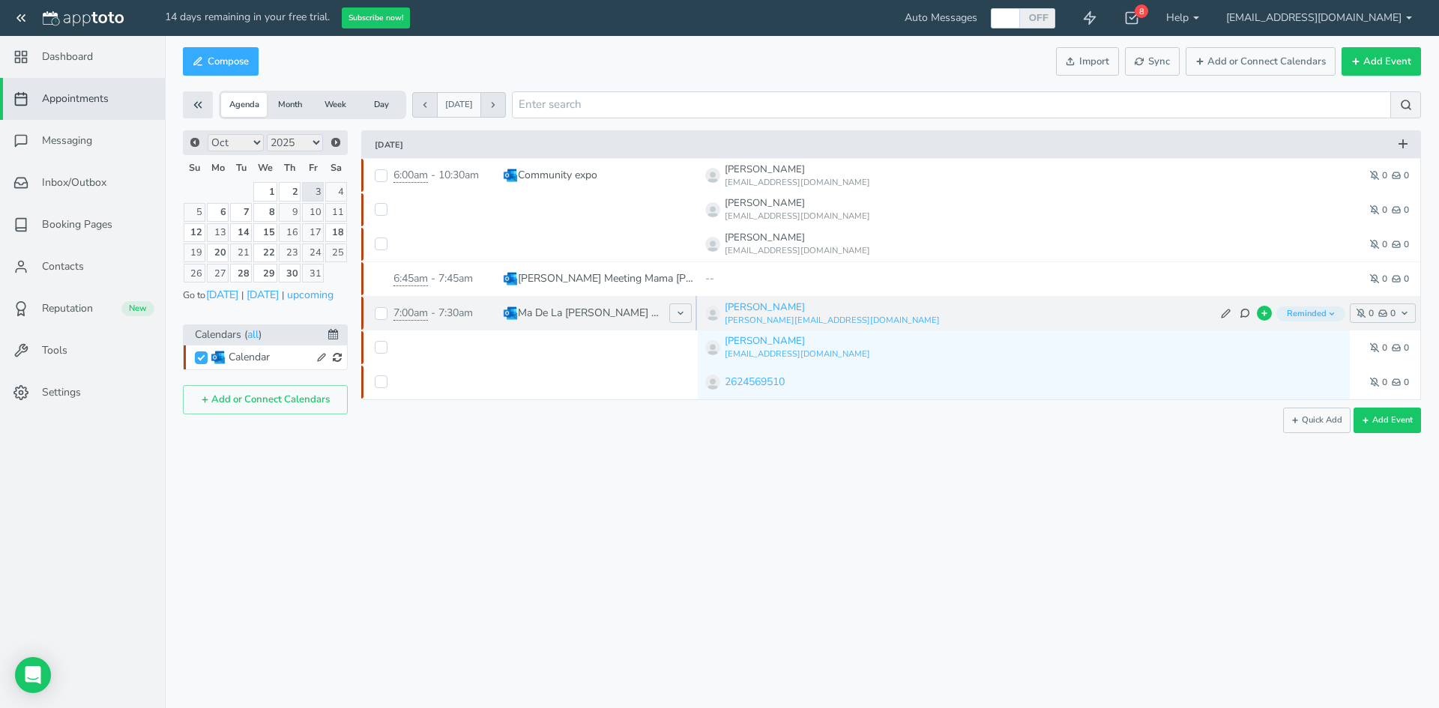
click at [588, 304] on span "Ma De La [PERSON_NAME] - 2624569510 - spanish - video" at bounding box center [600, 313] width 195 height 34
type input "[3/3 REMINDED] Ma De La [PERSON_NAME] - 2624569510 - spanish - video"
type input "9:00am"
type input "9:30am"
type input "Microsoft Teams Meeting"
